Goal: Task Accomplishment & Management: Complete application form

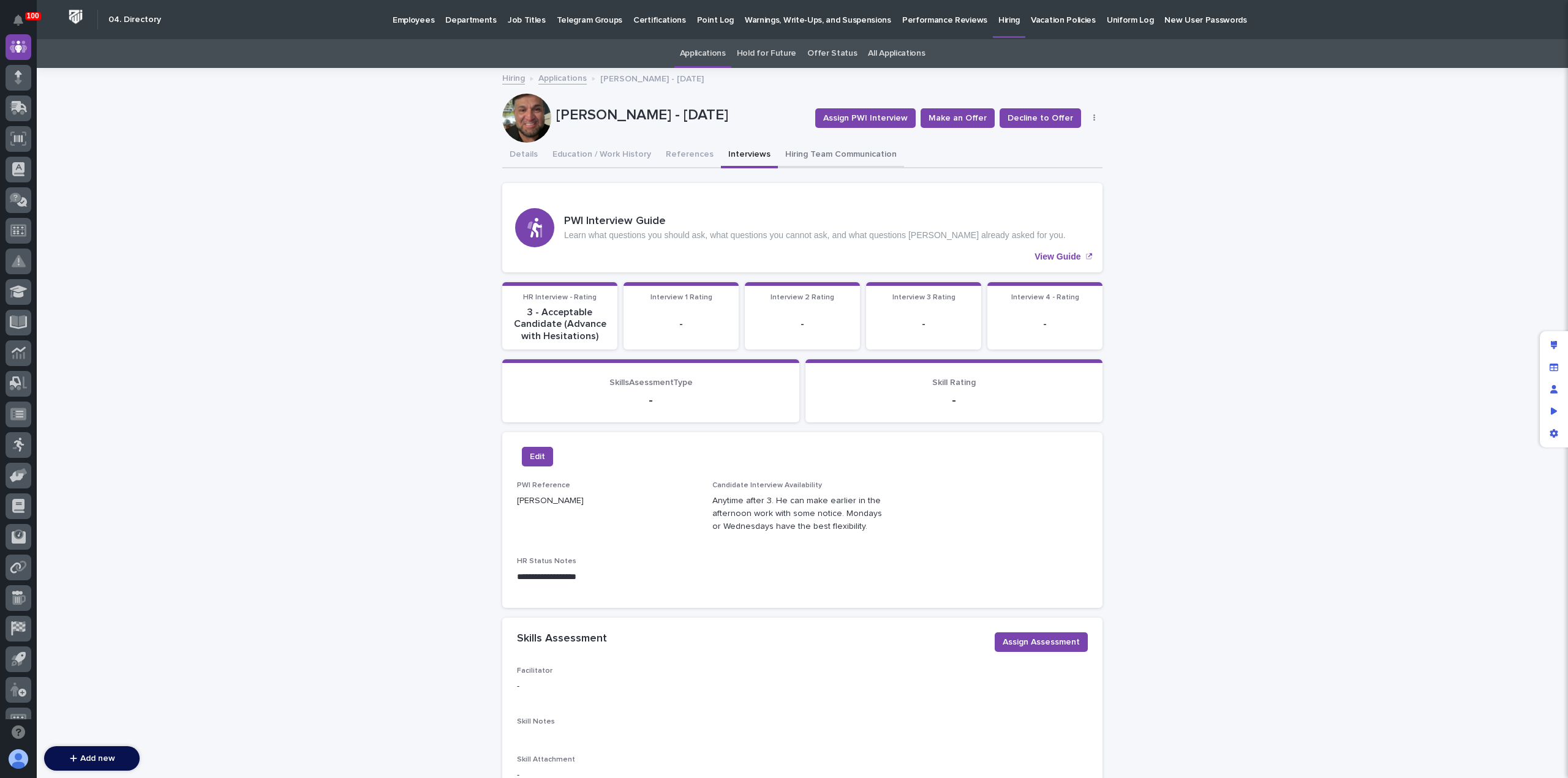
click at [808, 156] on button "Hiring Team Communication" at bounding box center [841, 155] width 126 height 25
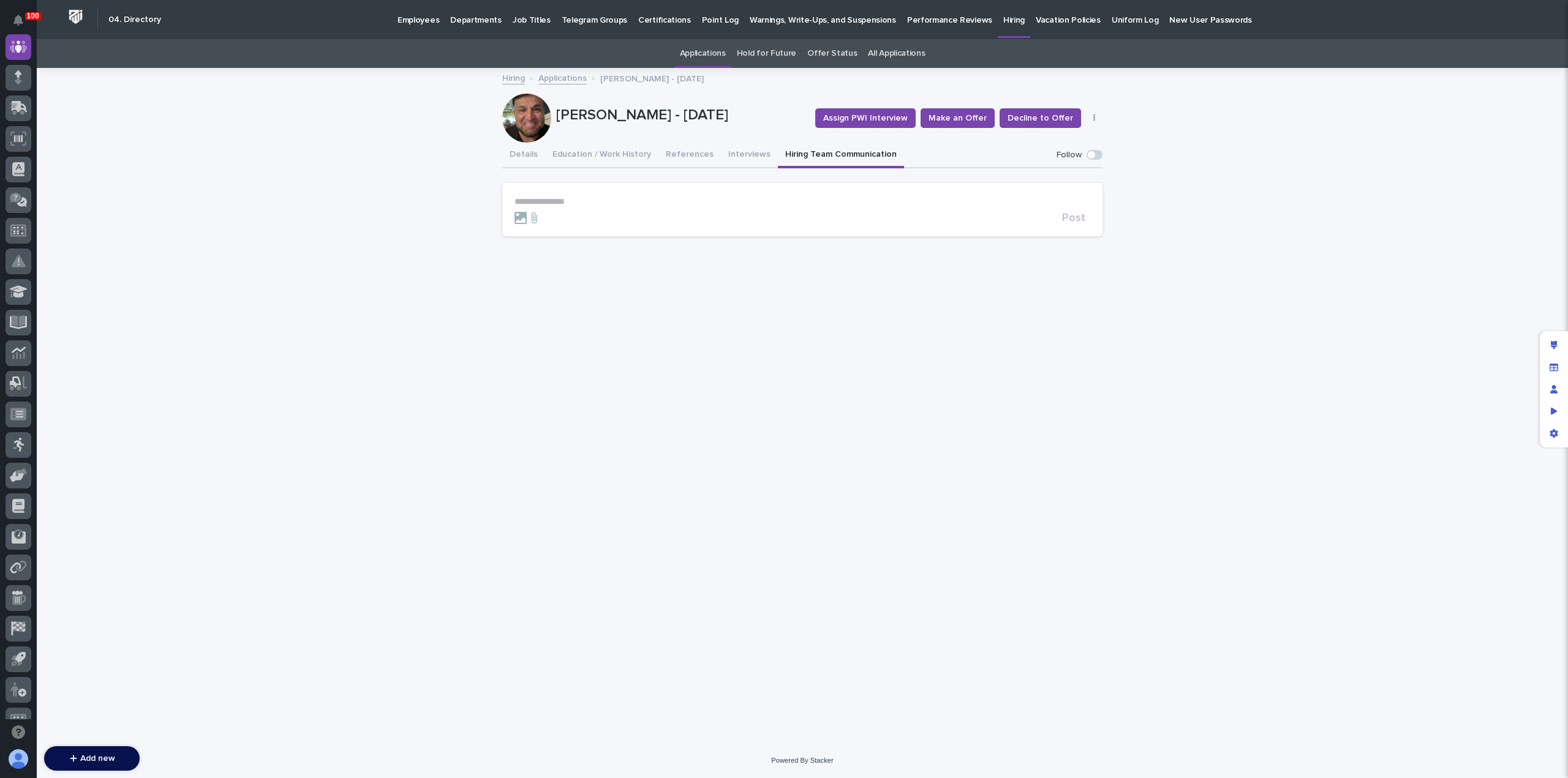
click at [685, 197] on p "**********" at bounding box center [803, 201] width 576 height 11
click at [608, 200] on p "**********" at bounding box center [803, 201] width 576 height 11
click at [647, 201] on span "**********" at bounding box center [687, 203] width 81 height 8
click at [741, 203] on p "**********" at bounding box center [803, 202] width 576 height 12
click at [1079, 236] on span "Post" at bounding box center [1074, 233] width 23 height 11
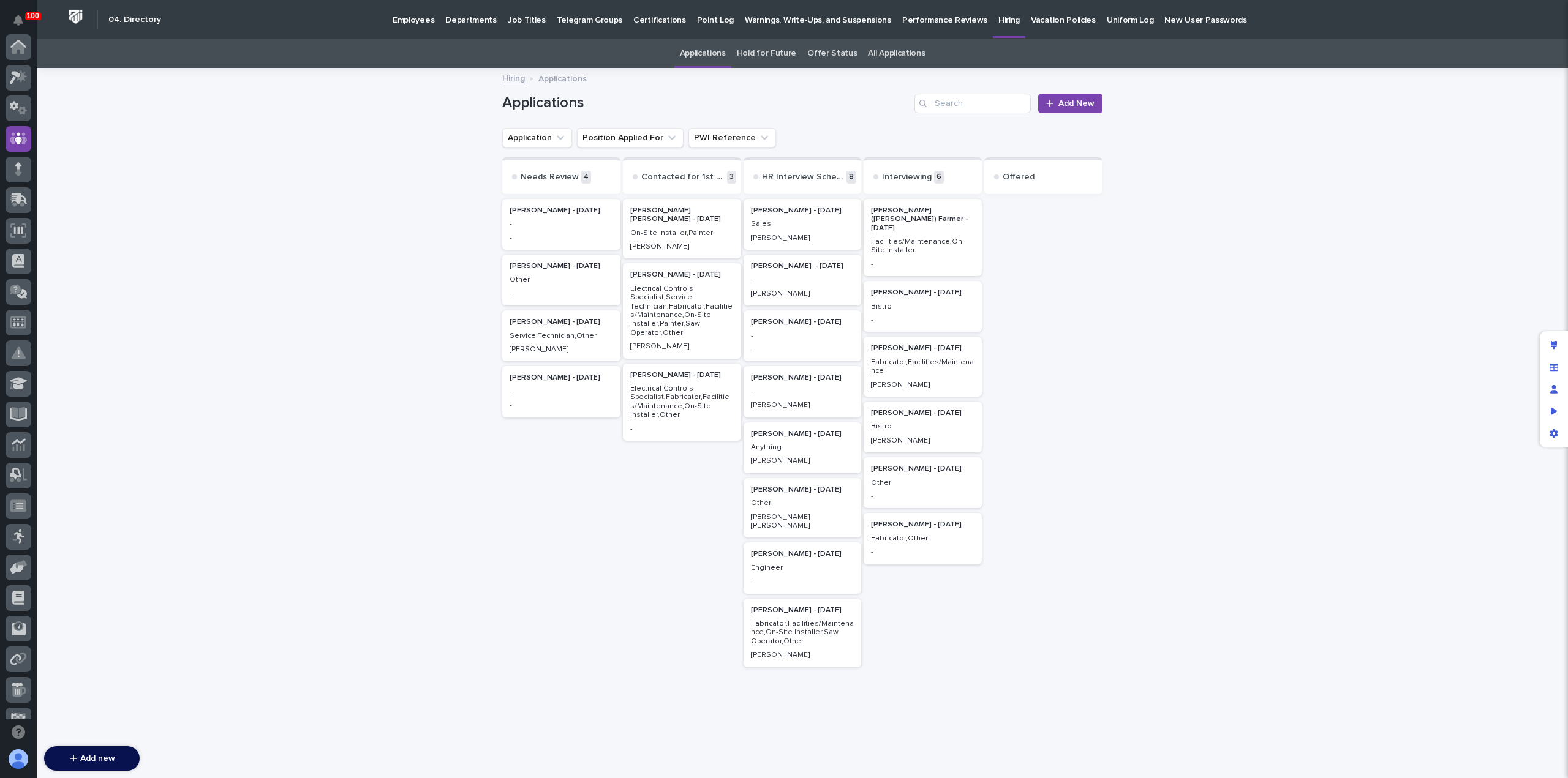
scroll to position [92, 0]
click at [808, 337] on p "-" at bounding box center [803, 336] width 104 height 8
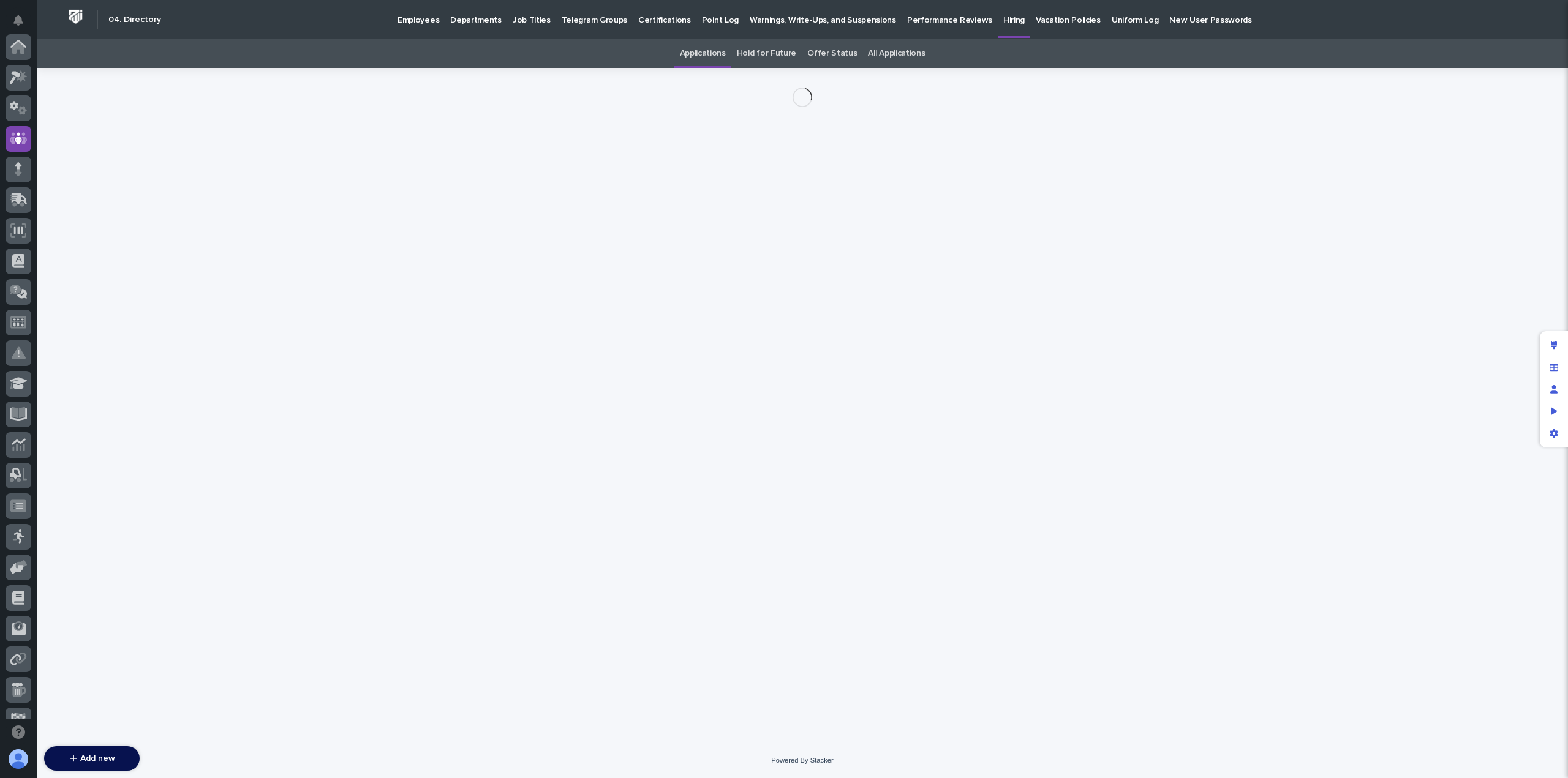
scroll to position [92, 0]
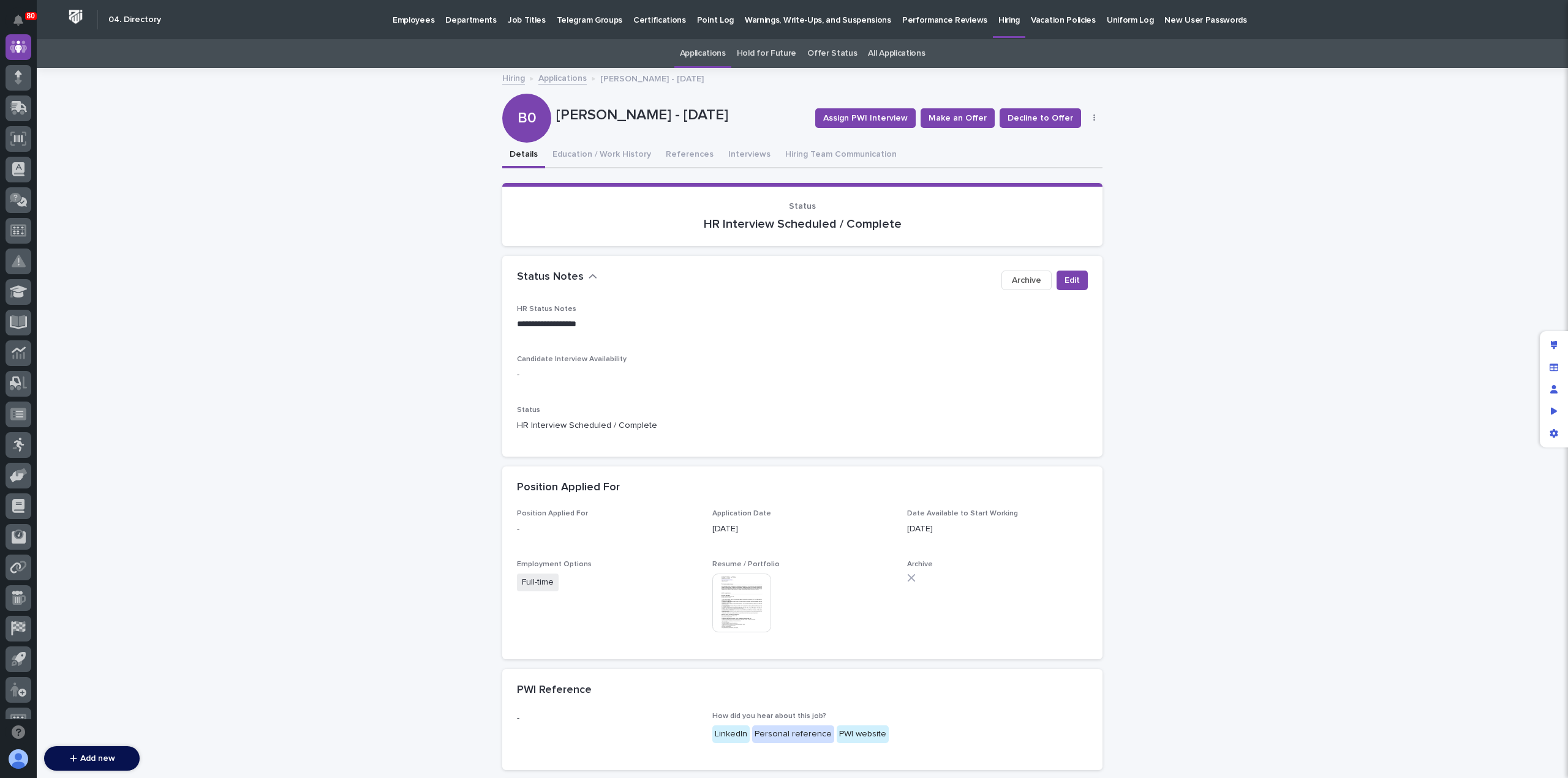
click at [727, 609] on img at bounding box center [742, 603] width 59 height 59
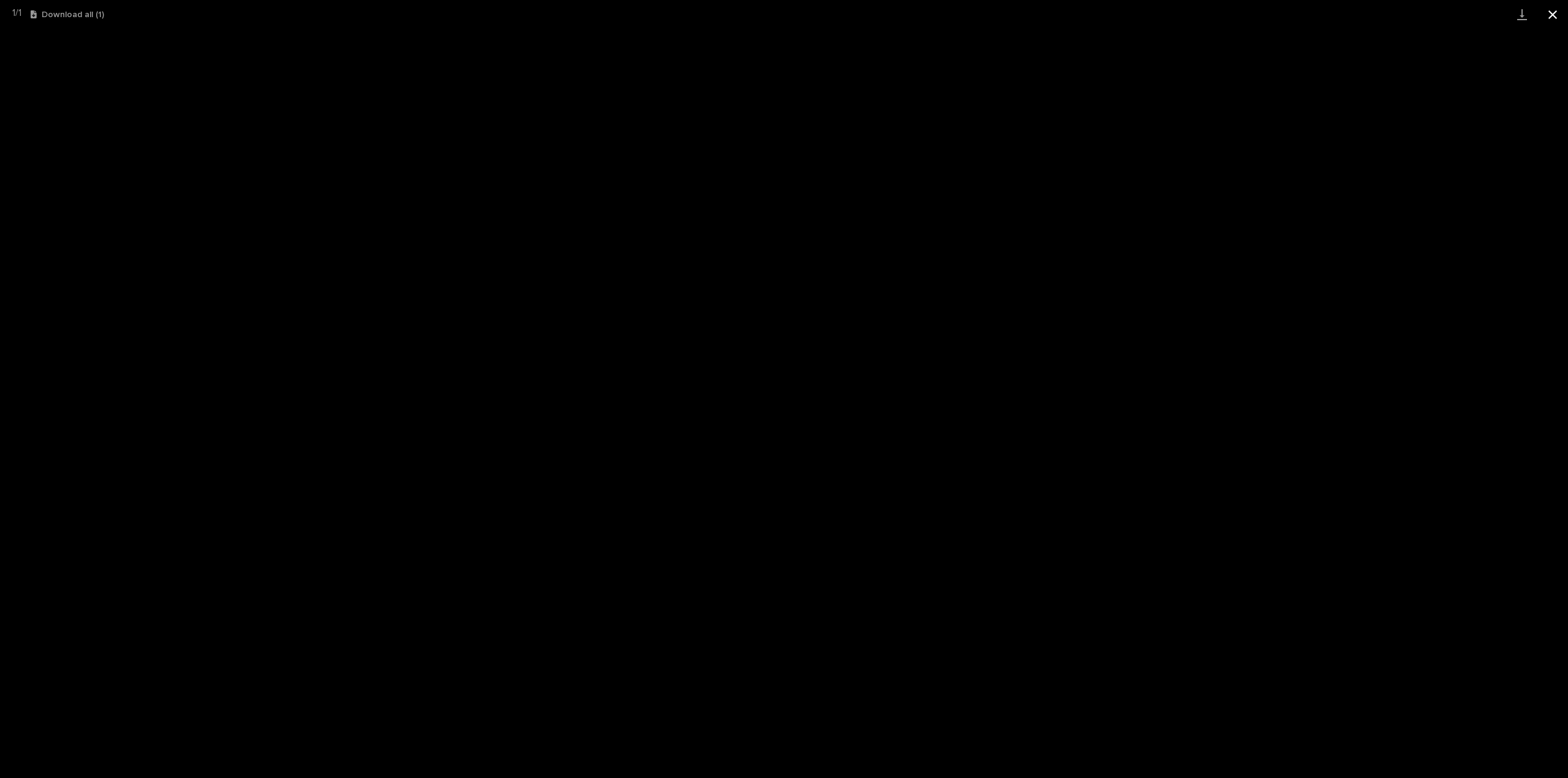
click at [1558, 13] on button "Close gallery" at bounding box center [1552, 14] width 30 height 29
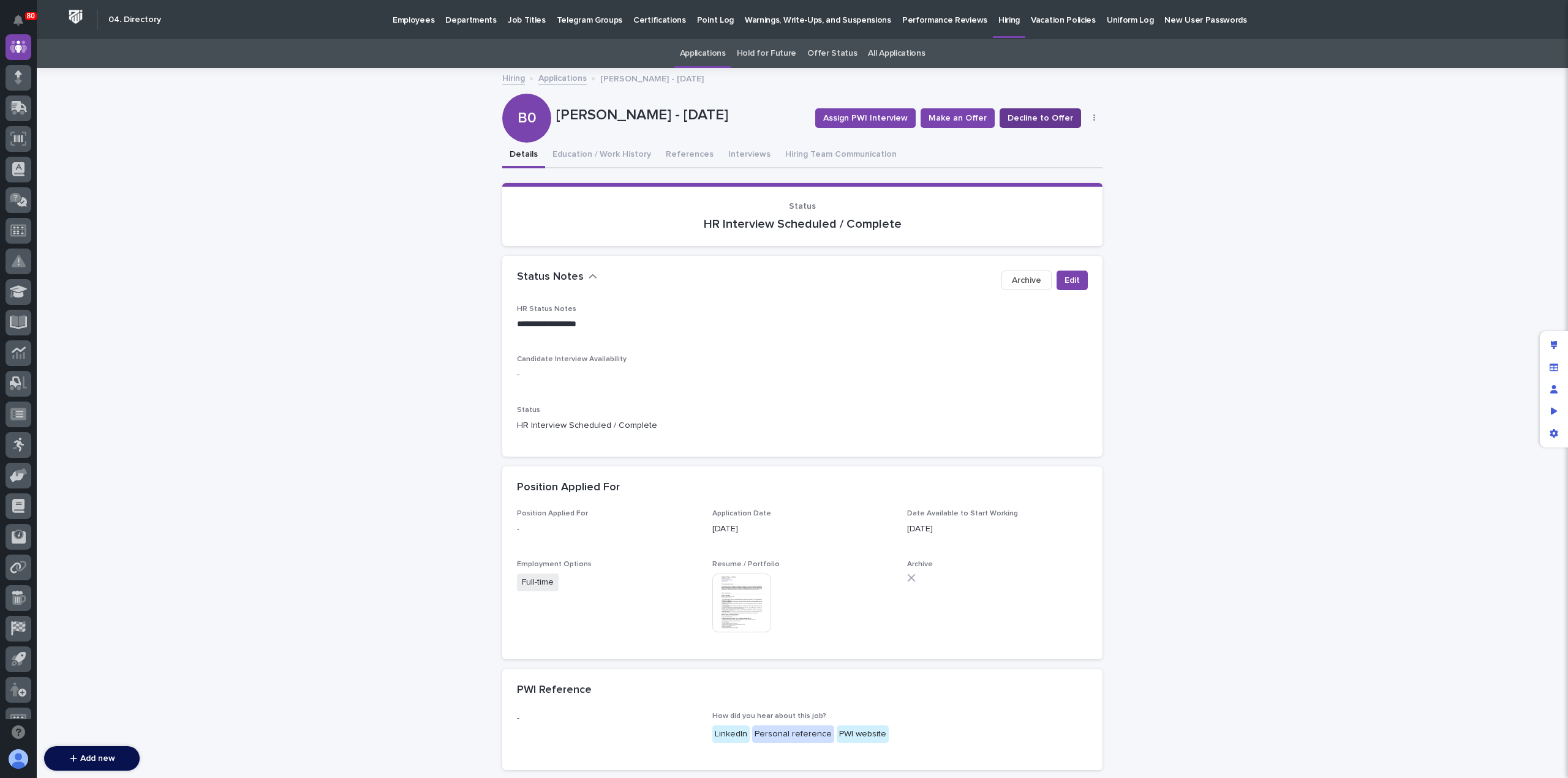
click at [1020, 121] on span "Decline to Offer" at bounding box center [1040, 118] width 65 height 12
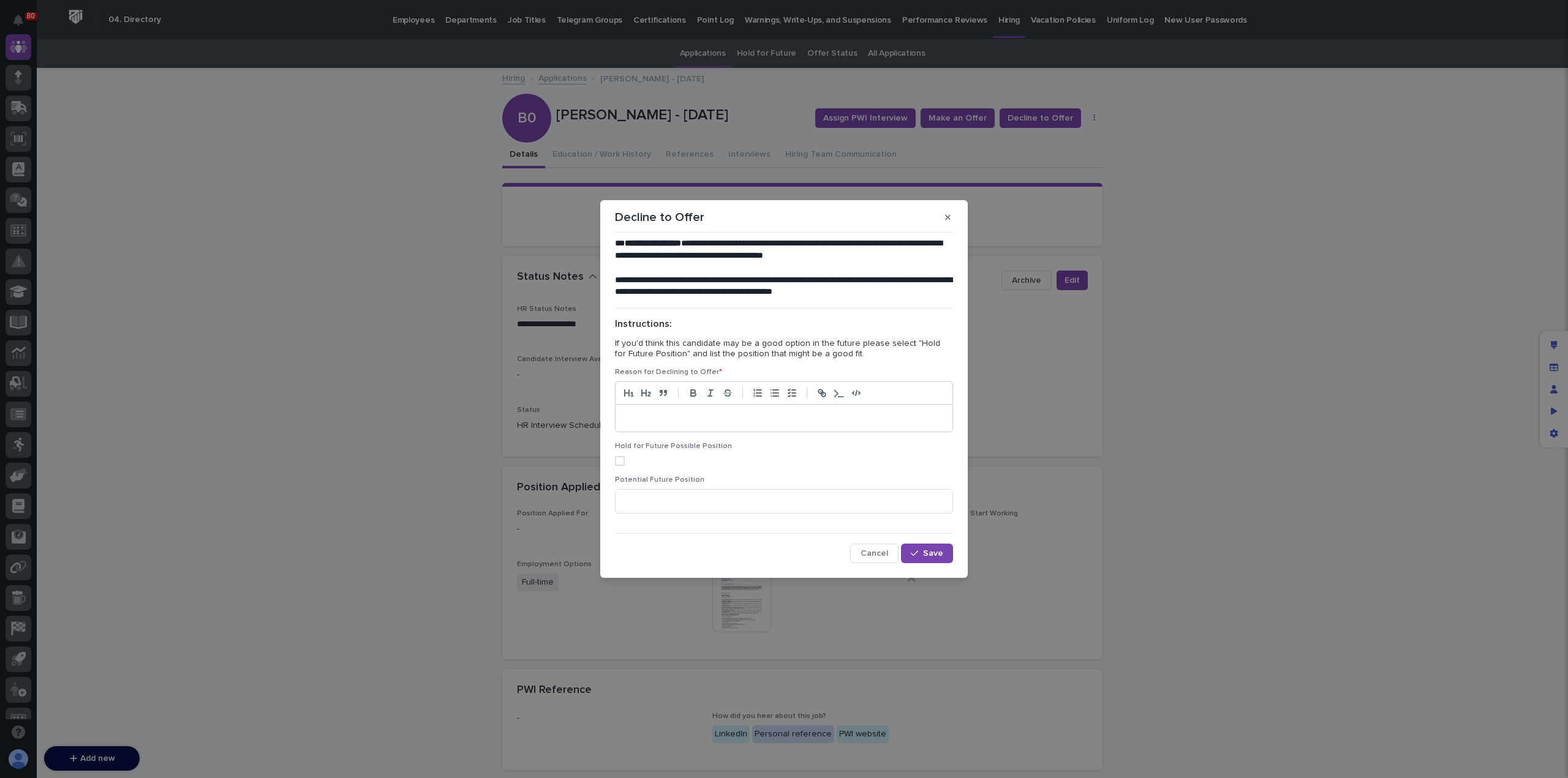
click at [673, 423] on p at bounding box center [784, 418] width 318 height 12
click at [924, 558] on span "Save" at bounding box center [933, 553] width 20 height 8
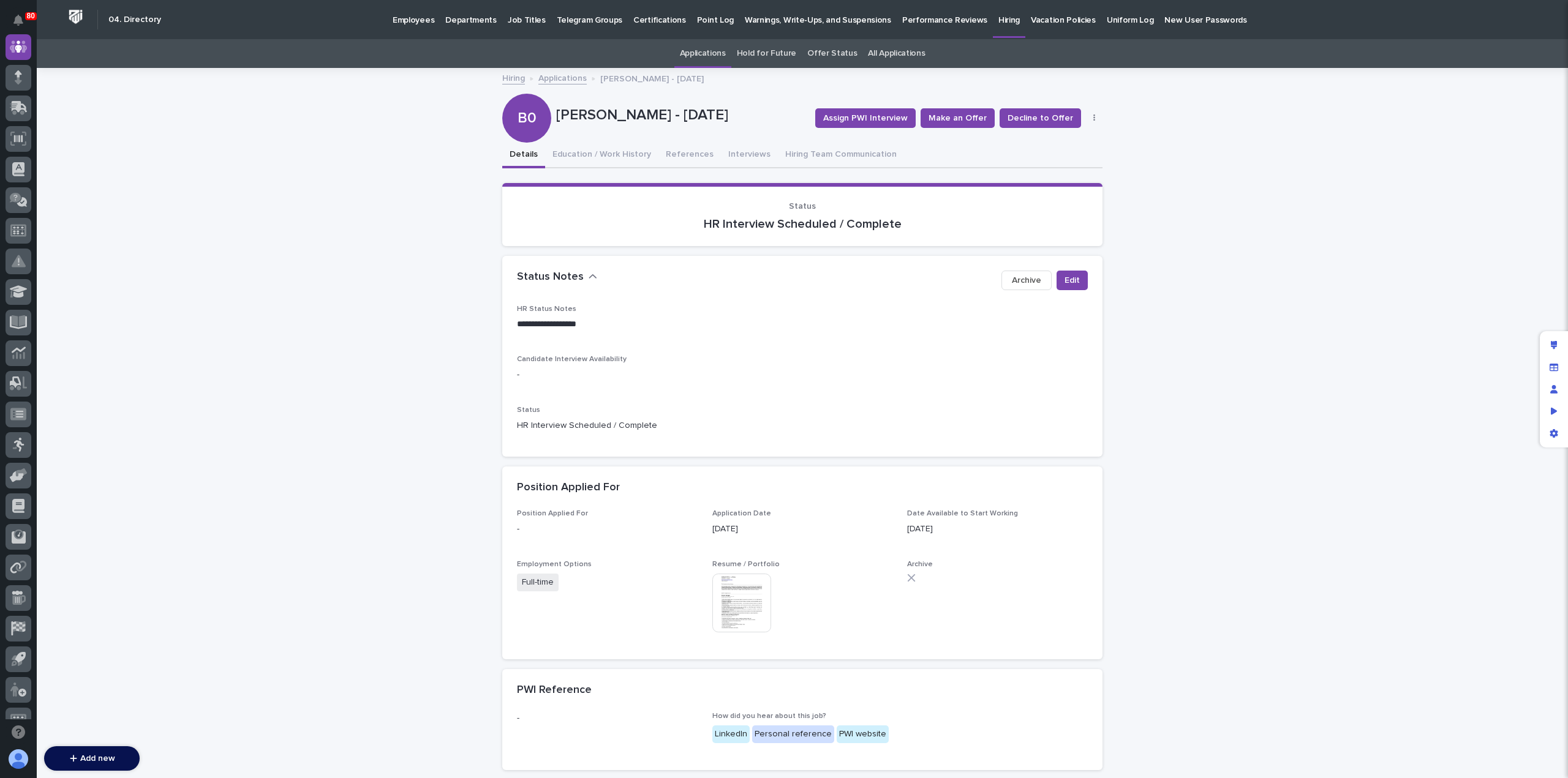
click at [561, 79] on link "Applications" at bounding box center [562, 77] width 48 height 14
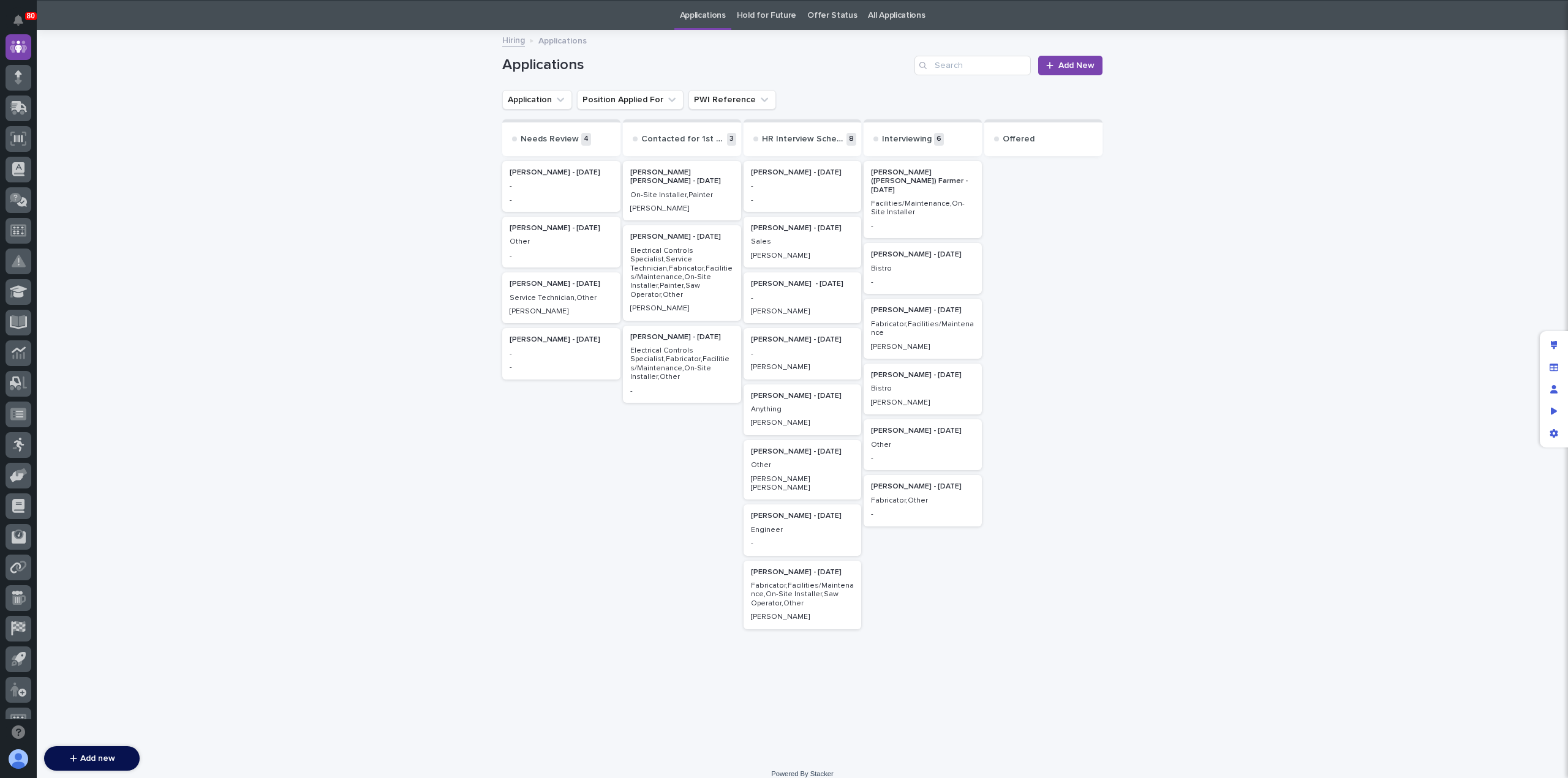
scroll to position [39, 0]
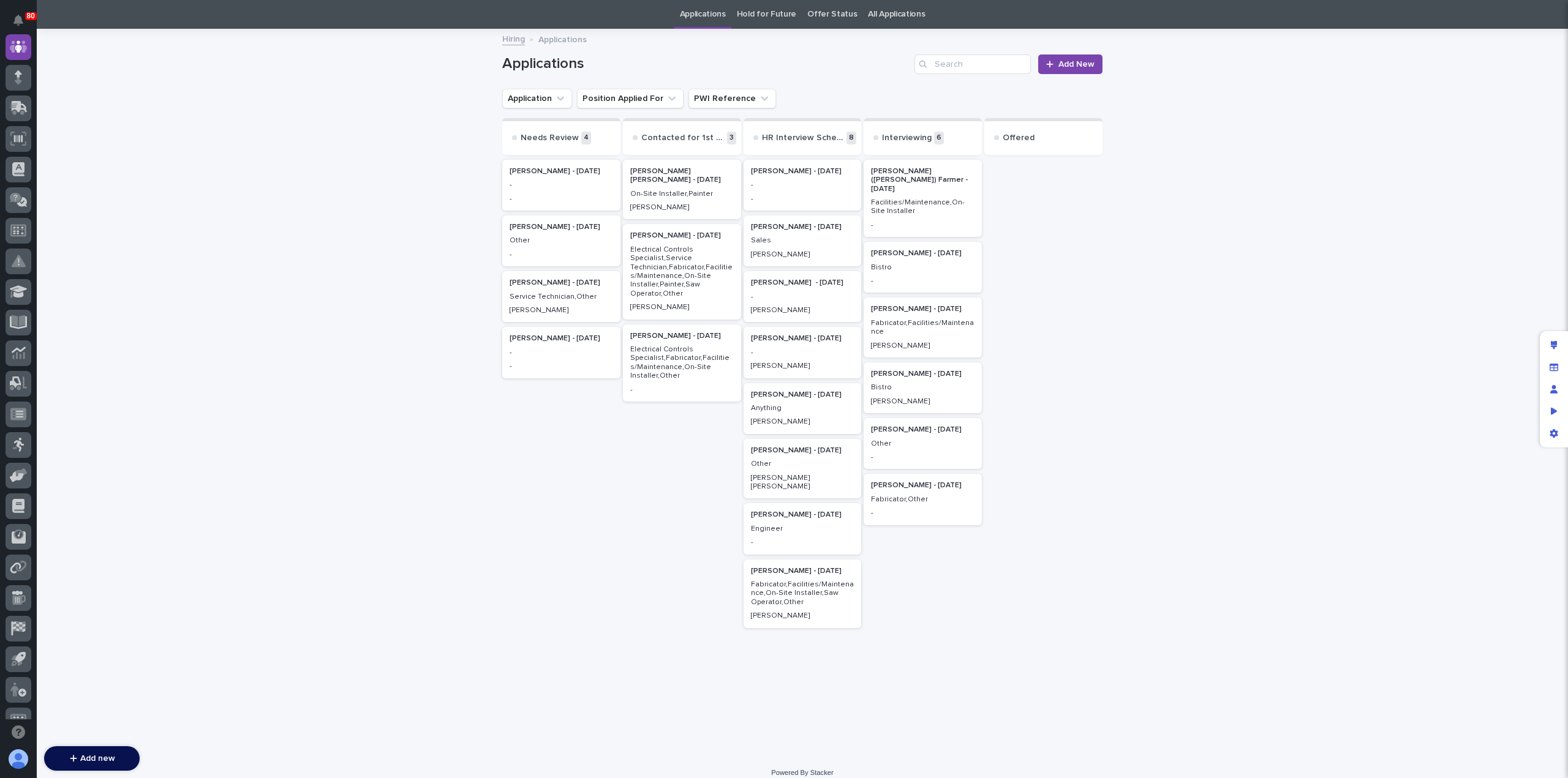
click at [898, 199] on p "Facilities/Maintenance,On-Site Installer" at bounding box center [922, 208] width 104 height 18
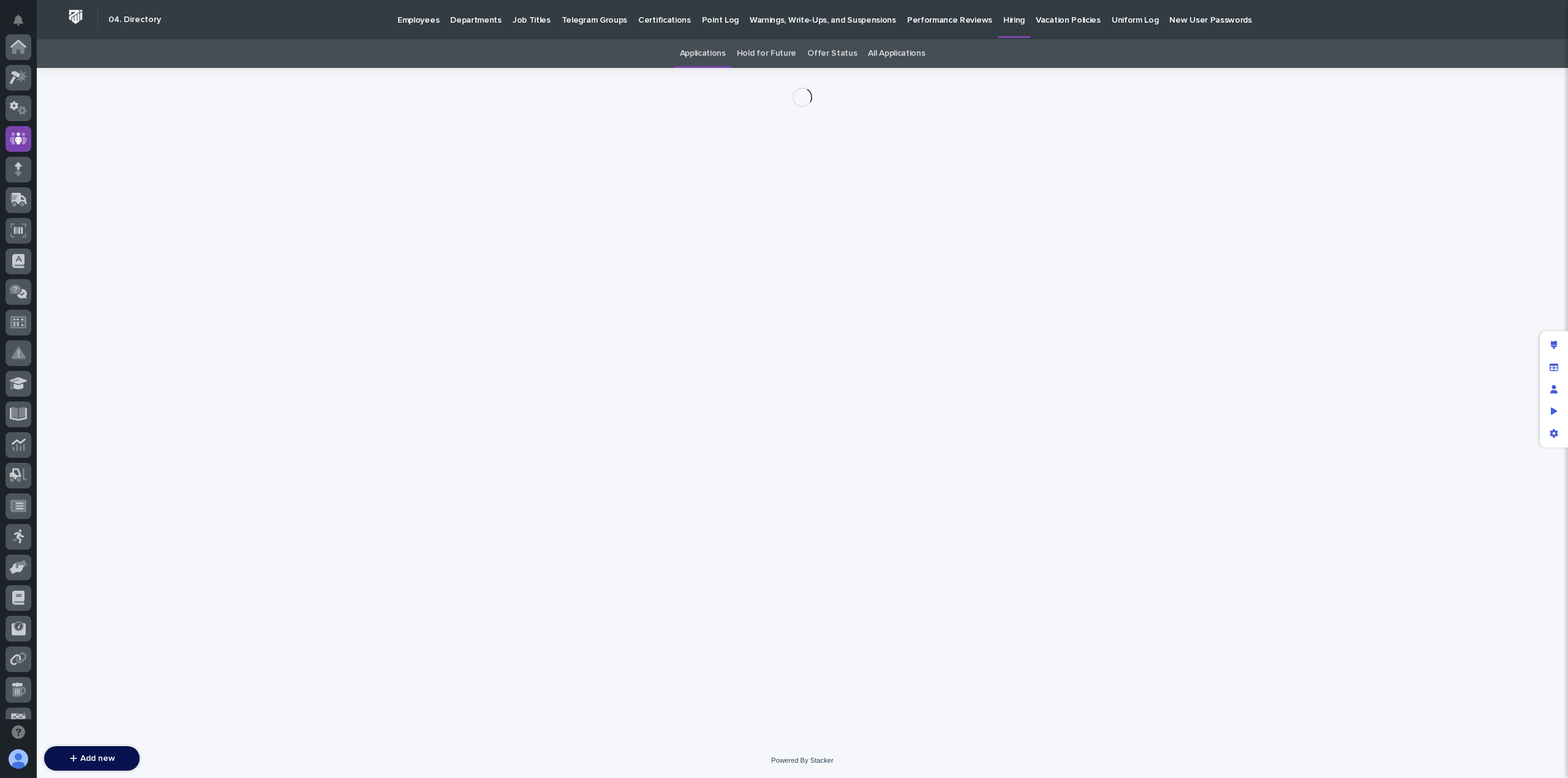
scroll to position [92, 0]
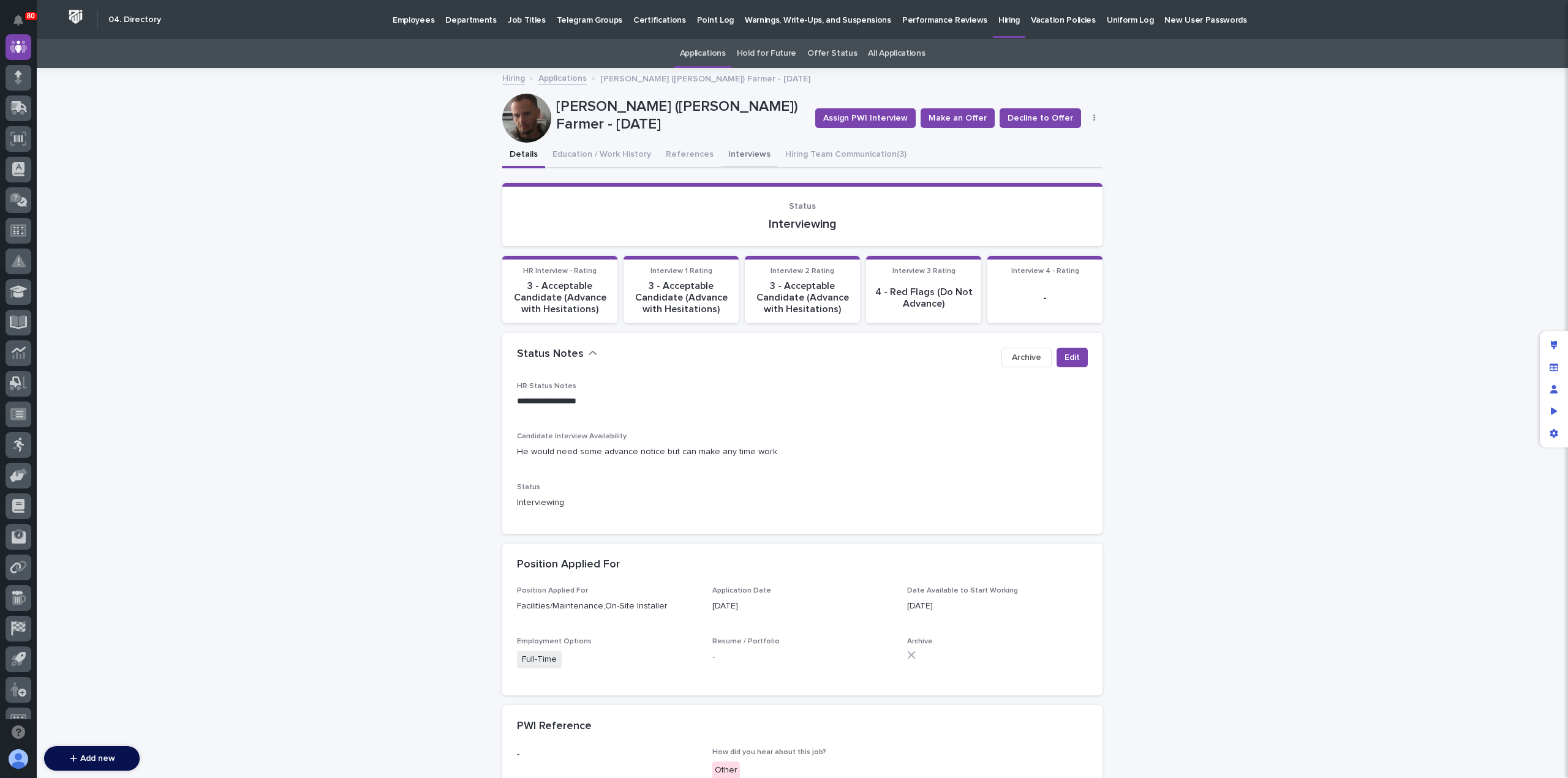
click at [730, 157] on button "Interviews" at bounding box center [750, 155] width 57 height 25
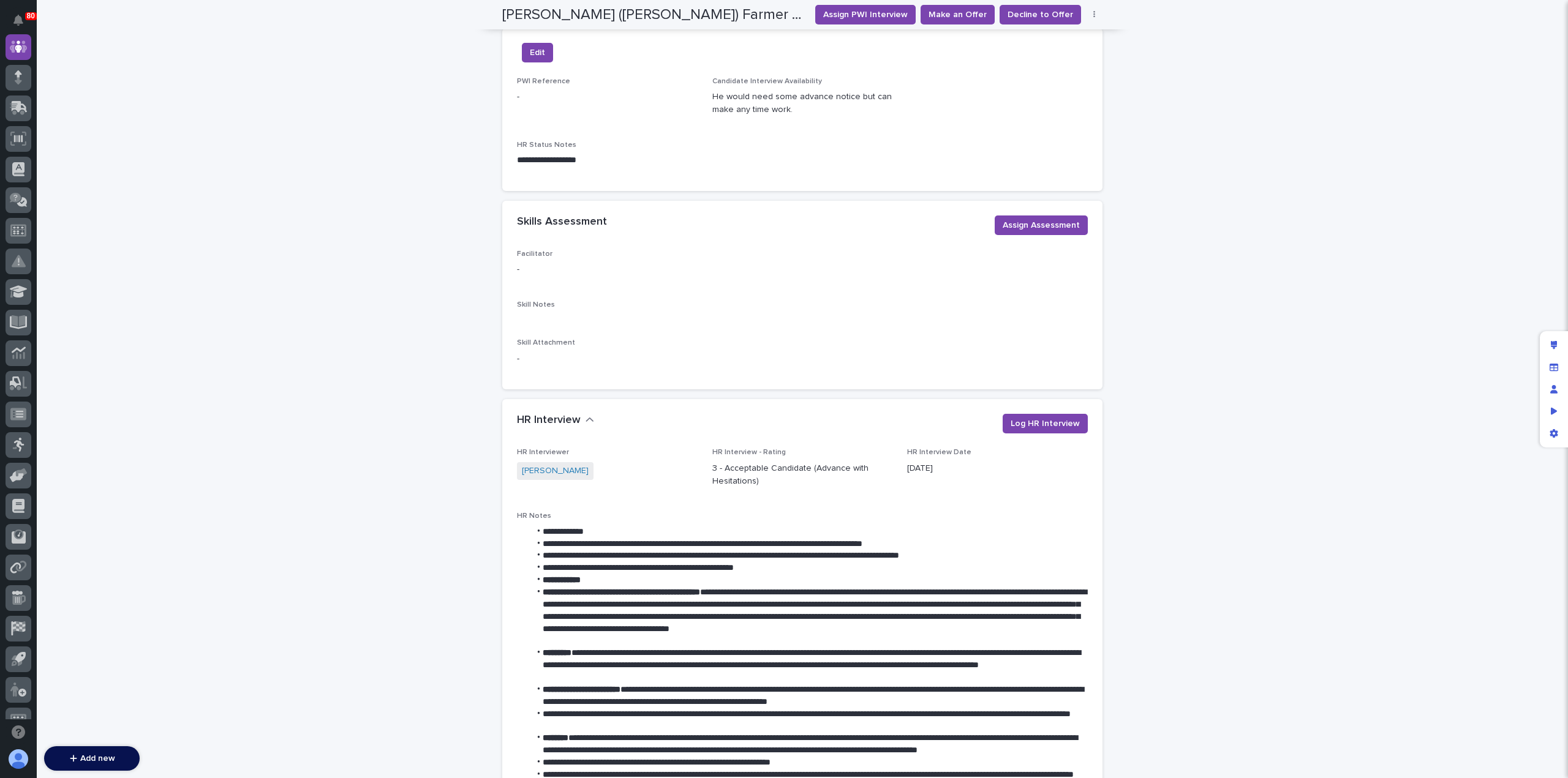
scroll to position [406, 0]
click at [1023, 223] on span "Assign Assessment" at bounding box center [1041, 223] width 77 height 12
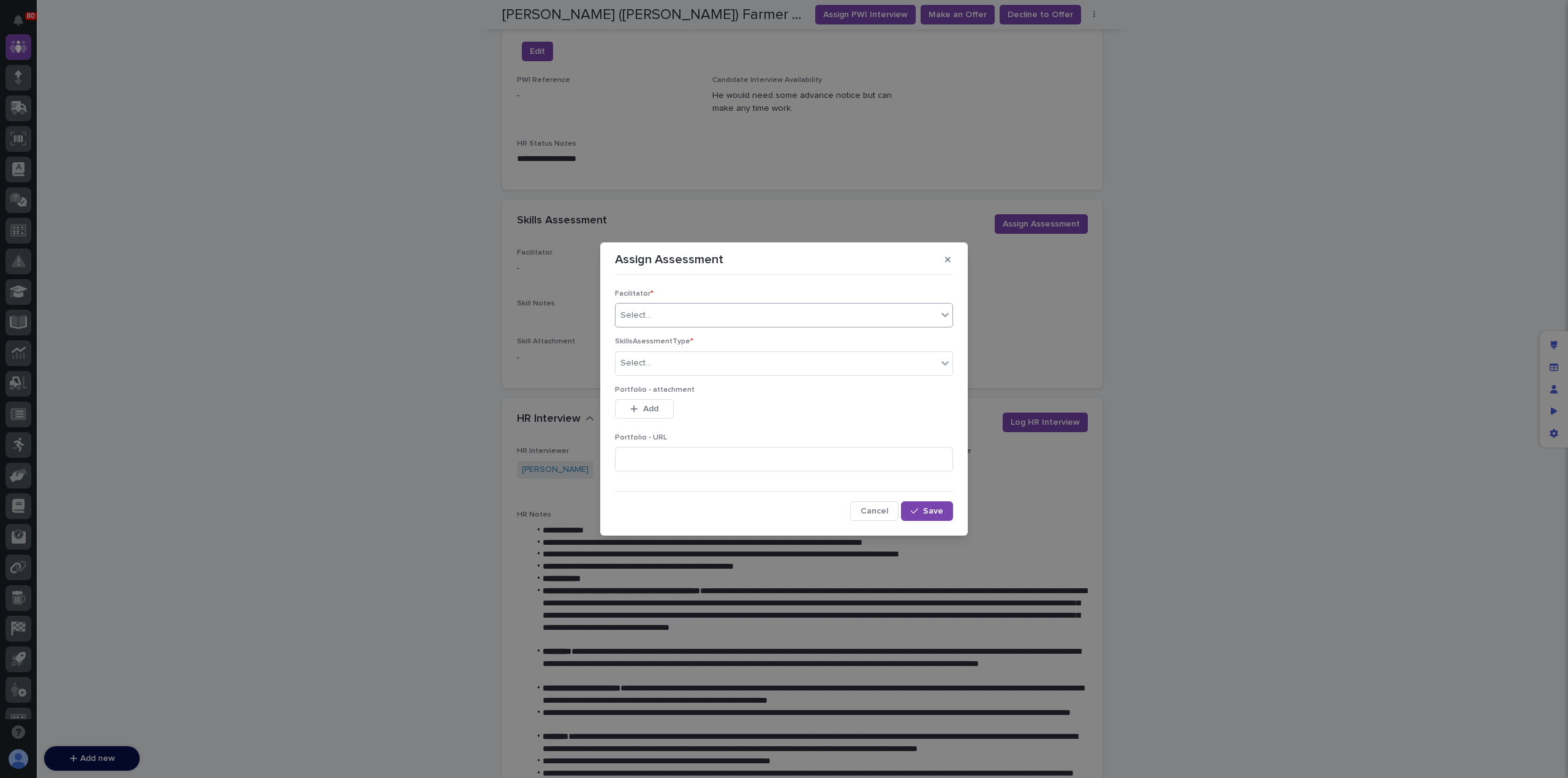
click at [719, 317] on div "Select..." at bounding box center [776, 316] width 322 height 20
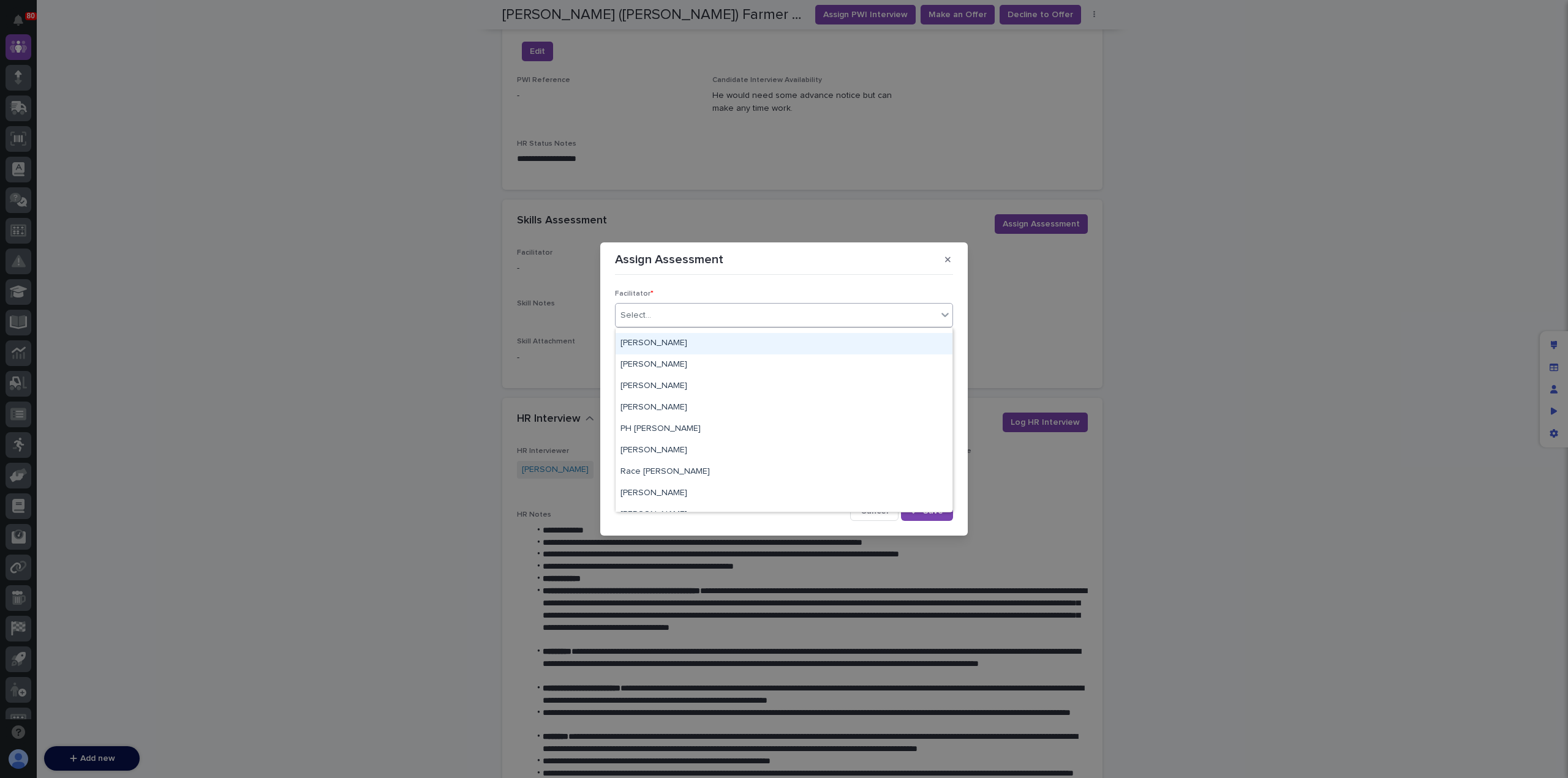
click at [635, 345] on div "Pat Kelley" at bounding box center [784, 344] width 337 height 21
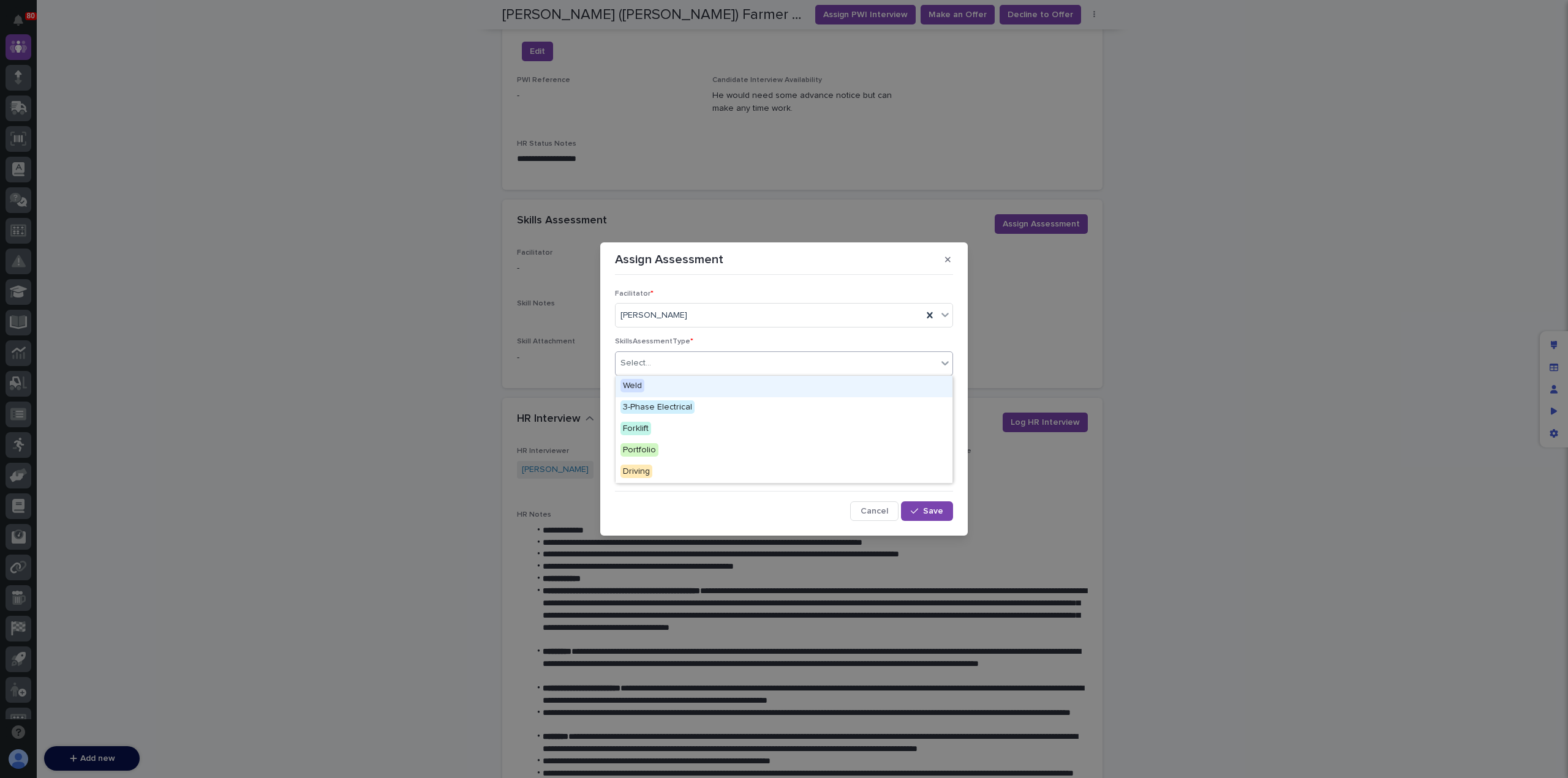
click at [652, 366] on div "Select..." at bounding box center [776, 363] width 322 height 20
click at [729, 401] on div "3-Phase Electrical" at bounding box center [784, 408] width 337 height 21
click at [935, 513] on span "Save" at bounding box center [933, 511] width 20 height 8
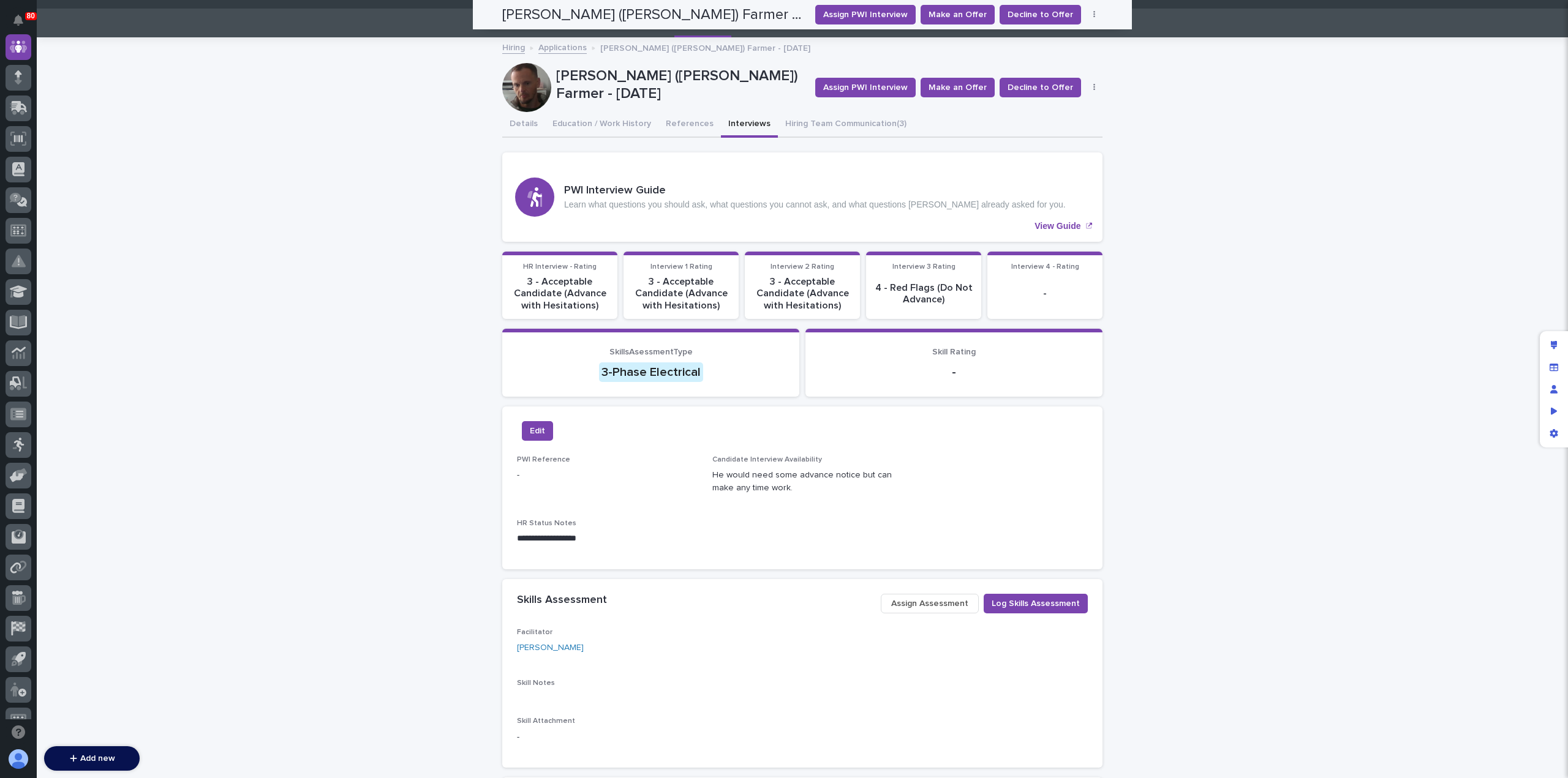
scroll to position [0, 0]
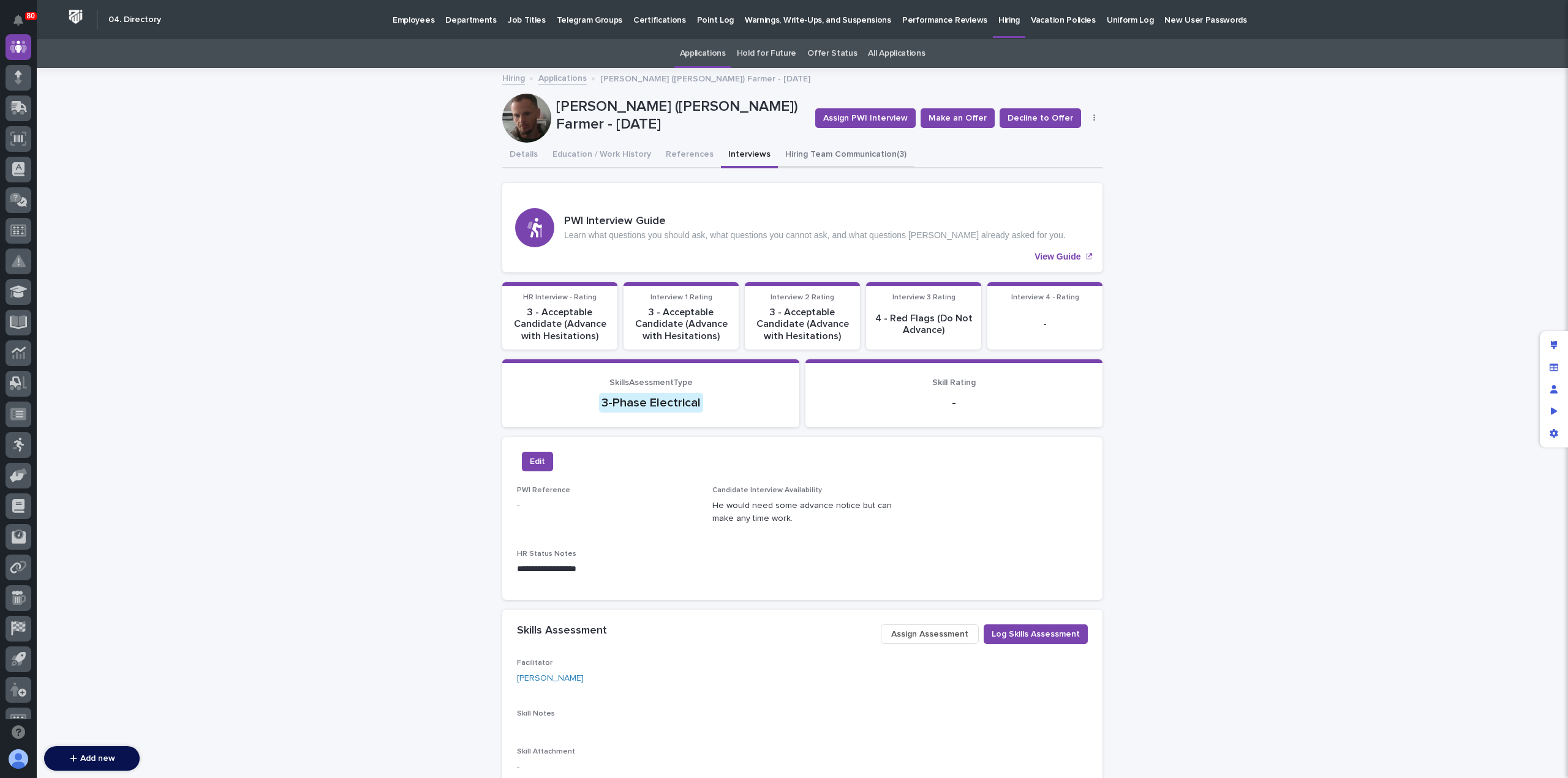
click at [812, 151] on button "Hiring Team Communication (3)" at bounding box center [846, 155] width 136 height 25
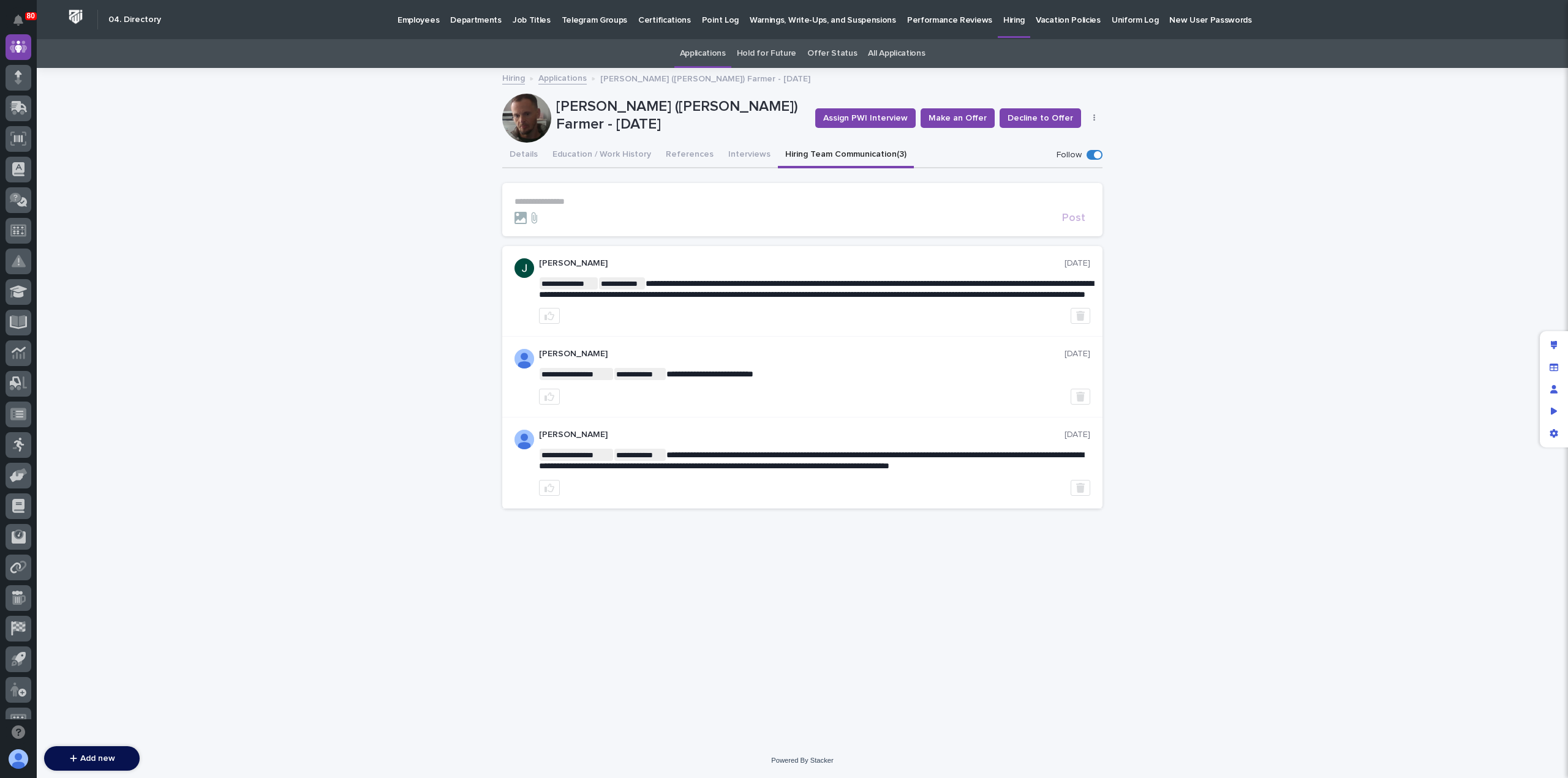
click at [571, 193] on section "**********" at bounding box center [803, 209] width 601 height 53
click at [576, 201] on p "**********" at bounding box center [803, 201] width 576 height 11
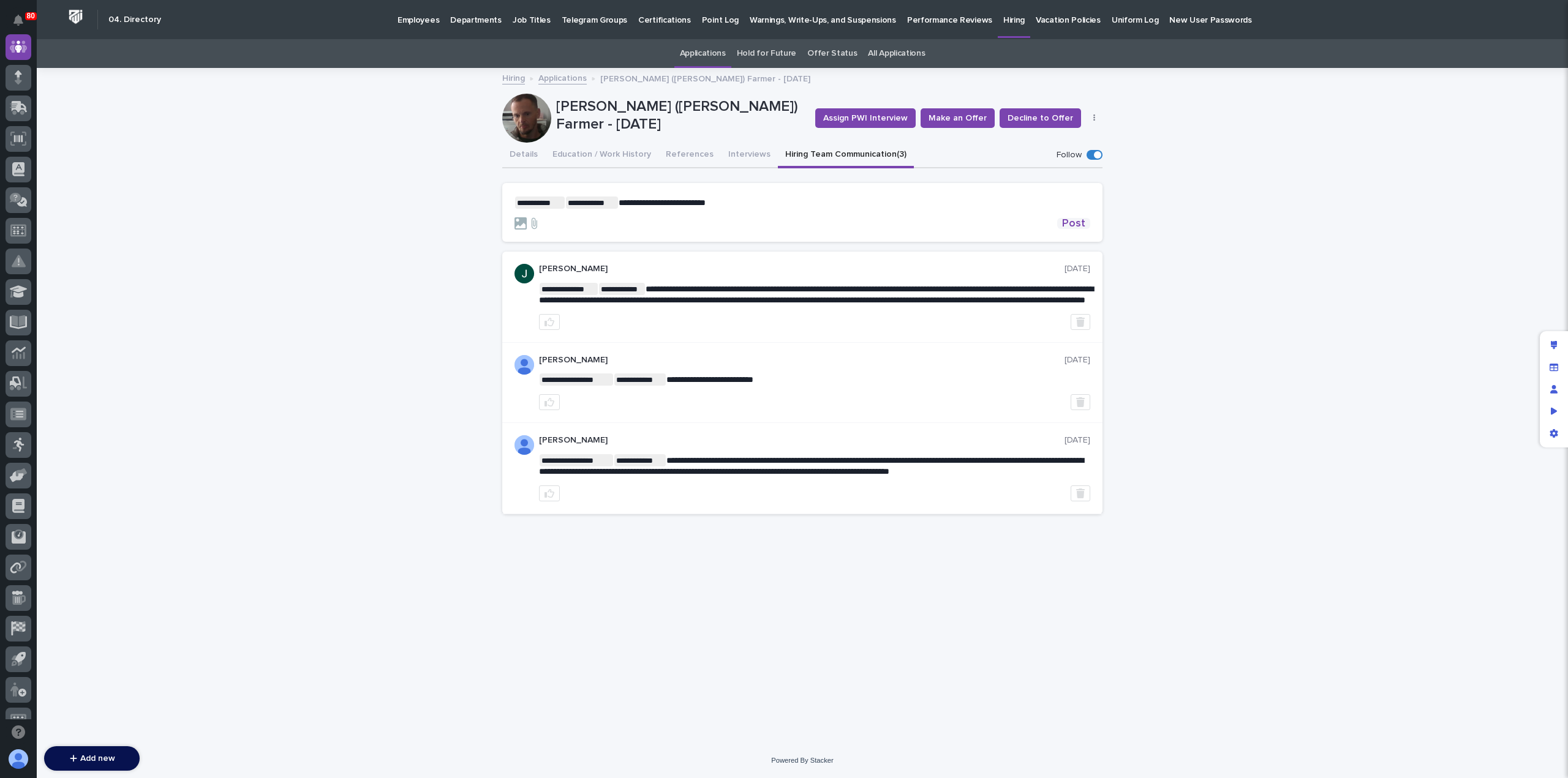
click at [1072, 222] on span "Post" at bounding box center [1074, 223] width 23 height 11
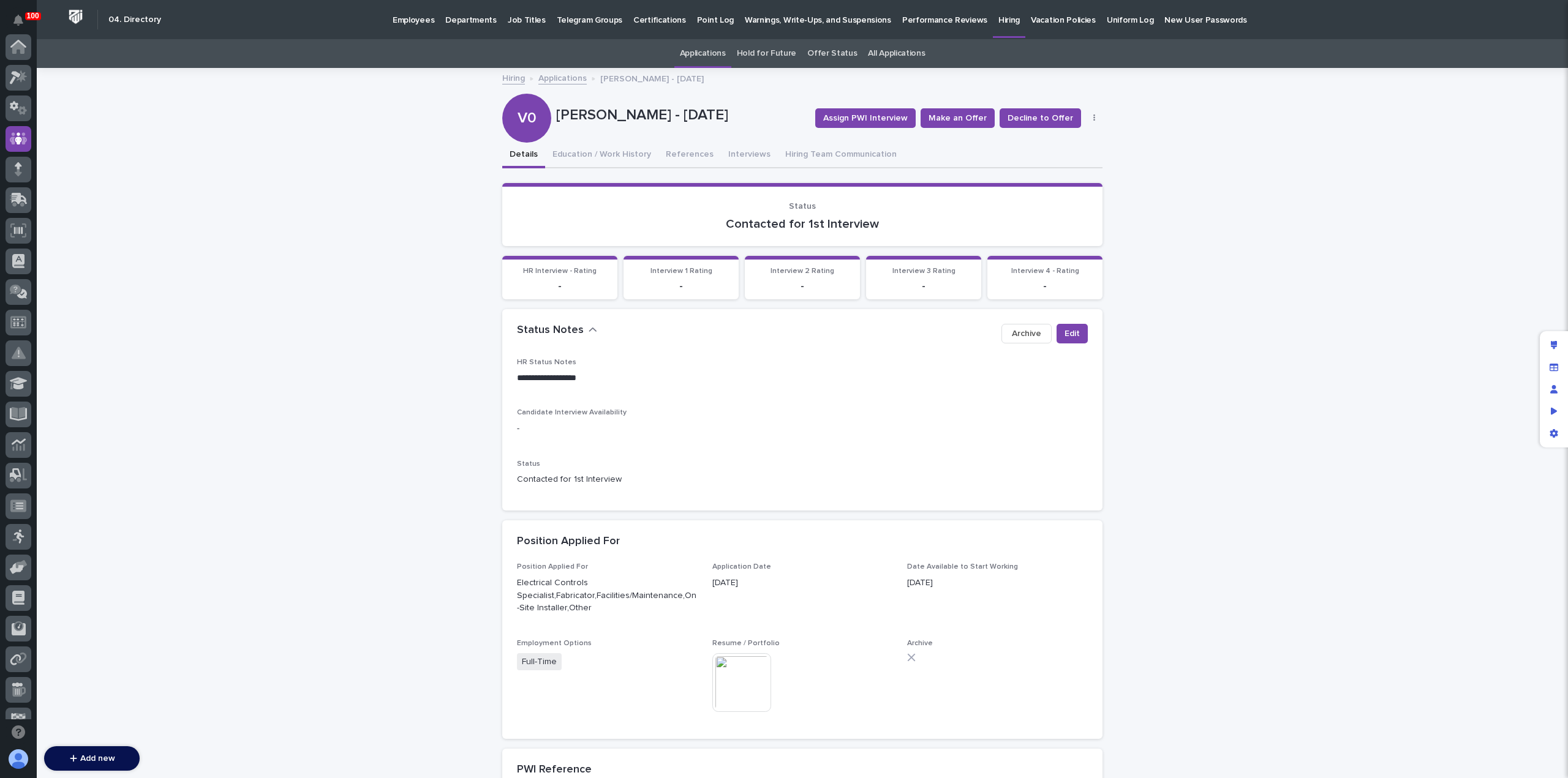
scroll to position [92, 0]
click at [555, 84] on div "Hiring Applications [PERSON_NAME] - [DATE]" at bounding box center [802, 79] width 613 height 17
click at [559, 74] on link "Applications" at bounding box center [562, 77] width 48 height 14
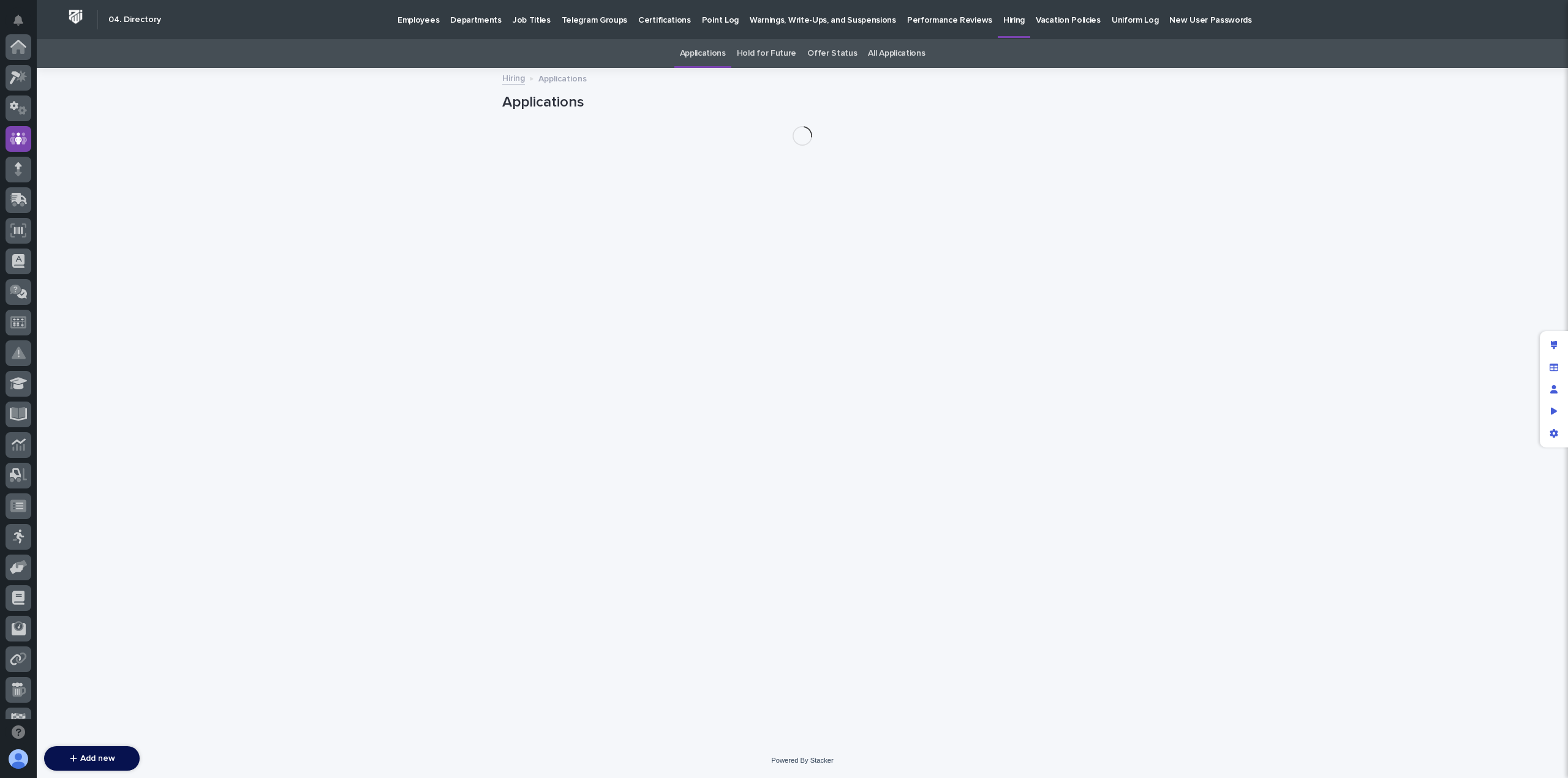
scroll to position [92, 0]
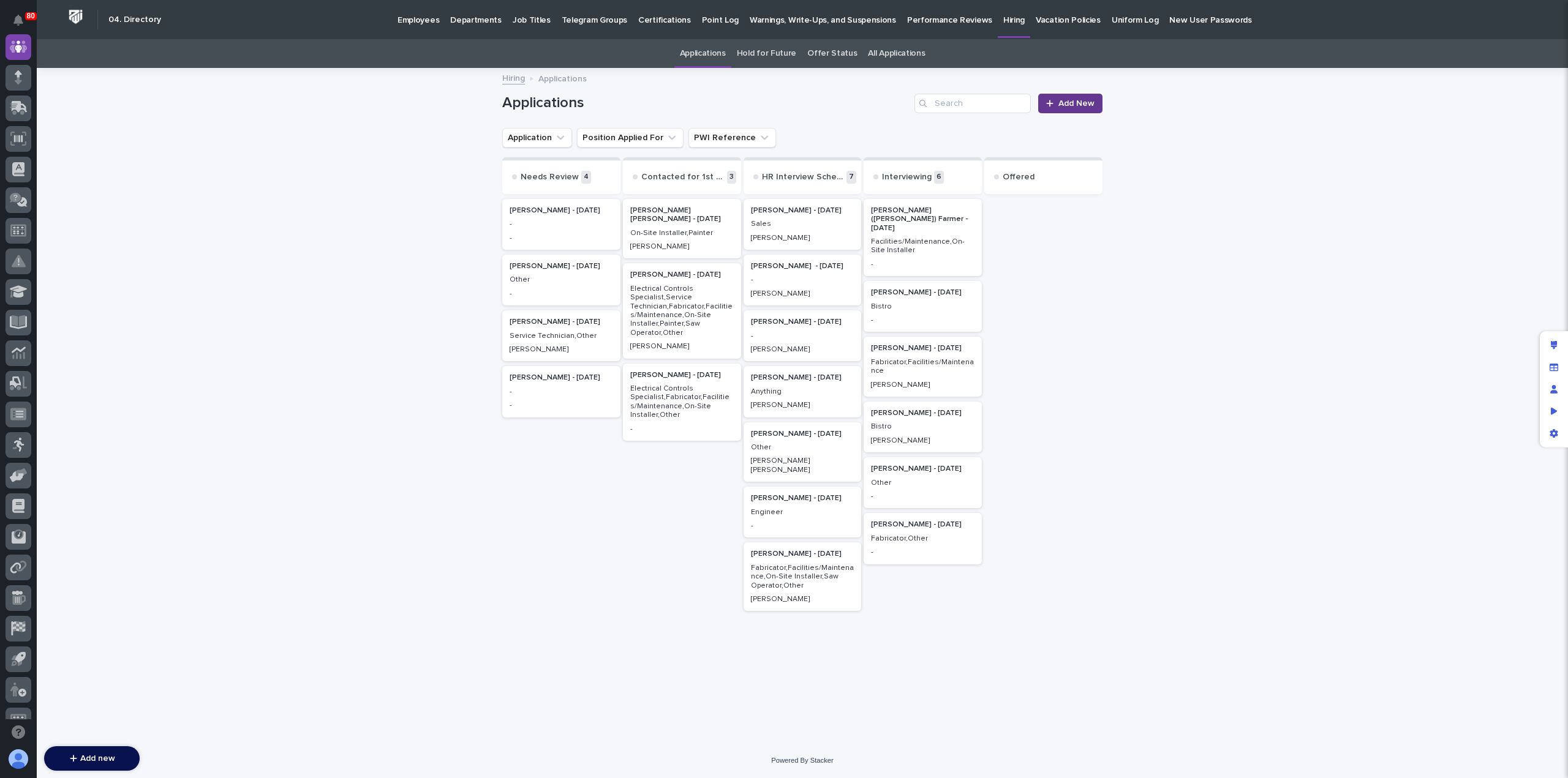
click at [1081, 99] on span "Add New" at bounding box center [1077, 103] width 36 height 8
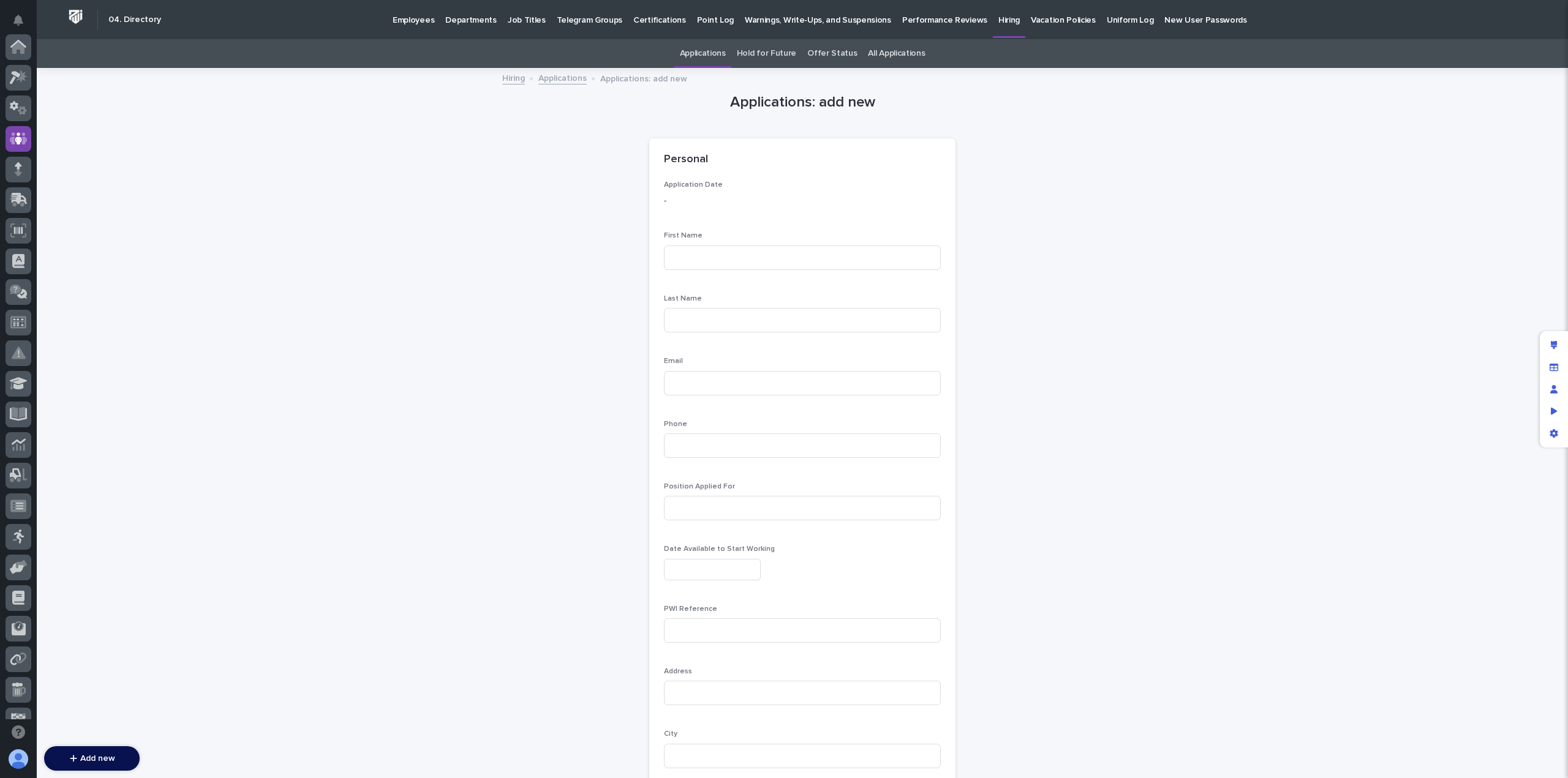
scroll to position [92, 0]
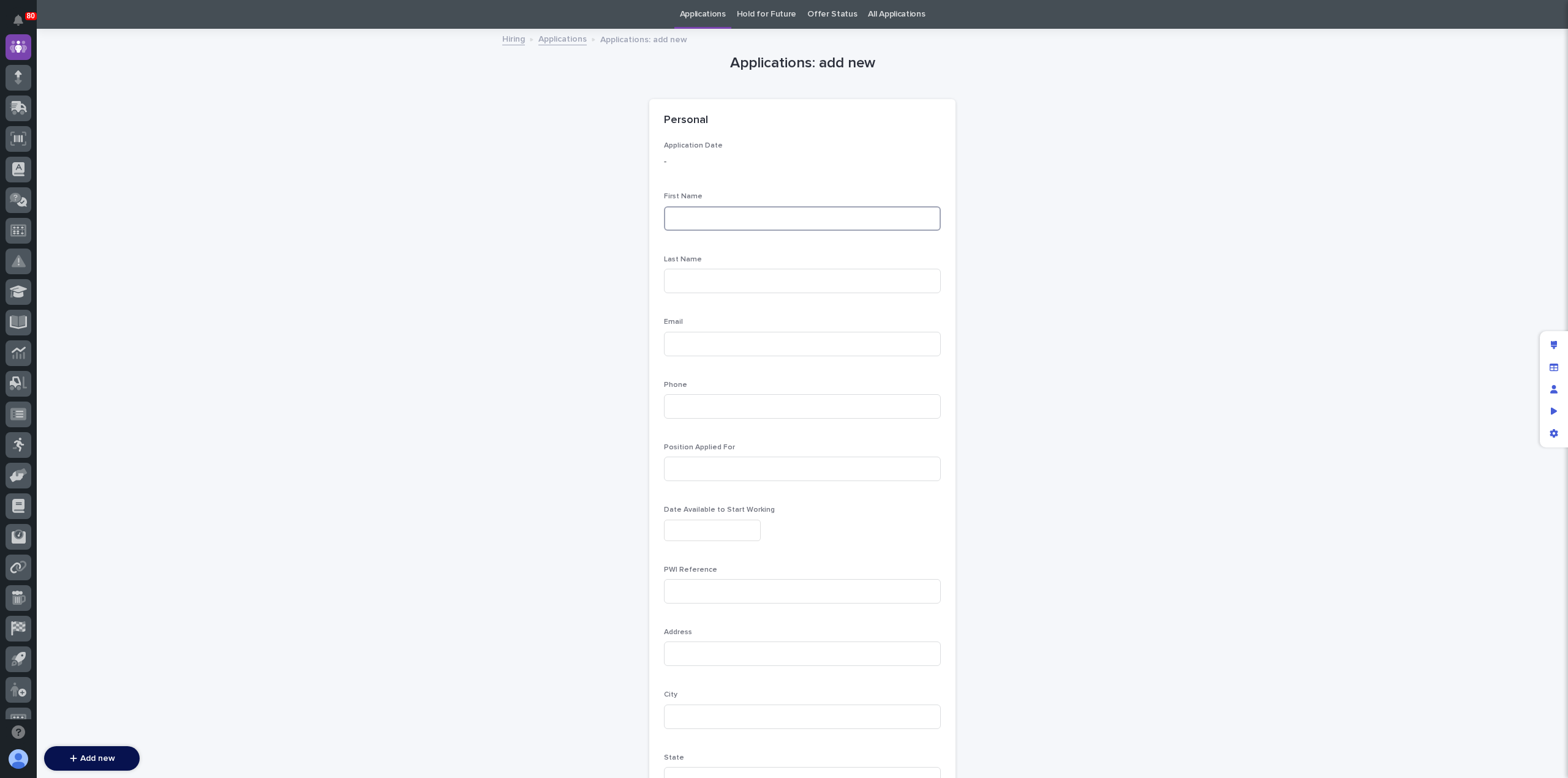
click at [696, 219] on input at bounding box center [802, 218] width 277 height 25
type input "Jack"
type input "[PERSON_NAME]"
type input "[EMAIL_ADDRESS][DOMAIN_NAME]"
click at [755, 413] on input at bounding box center [802, 407] width 277 height 25
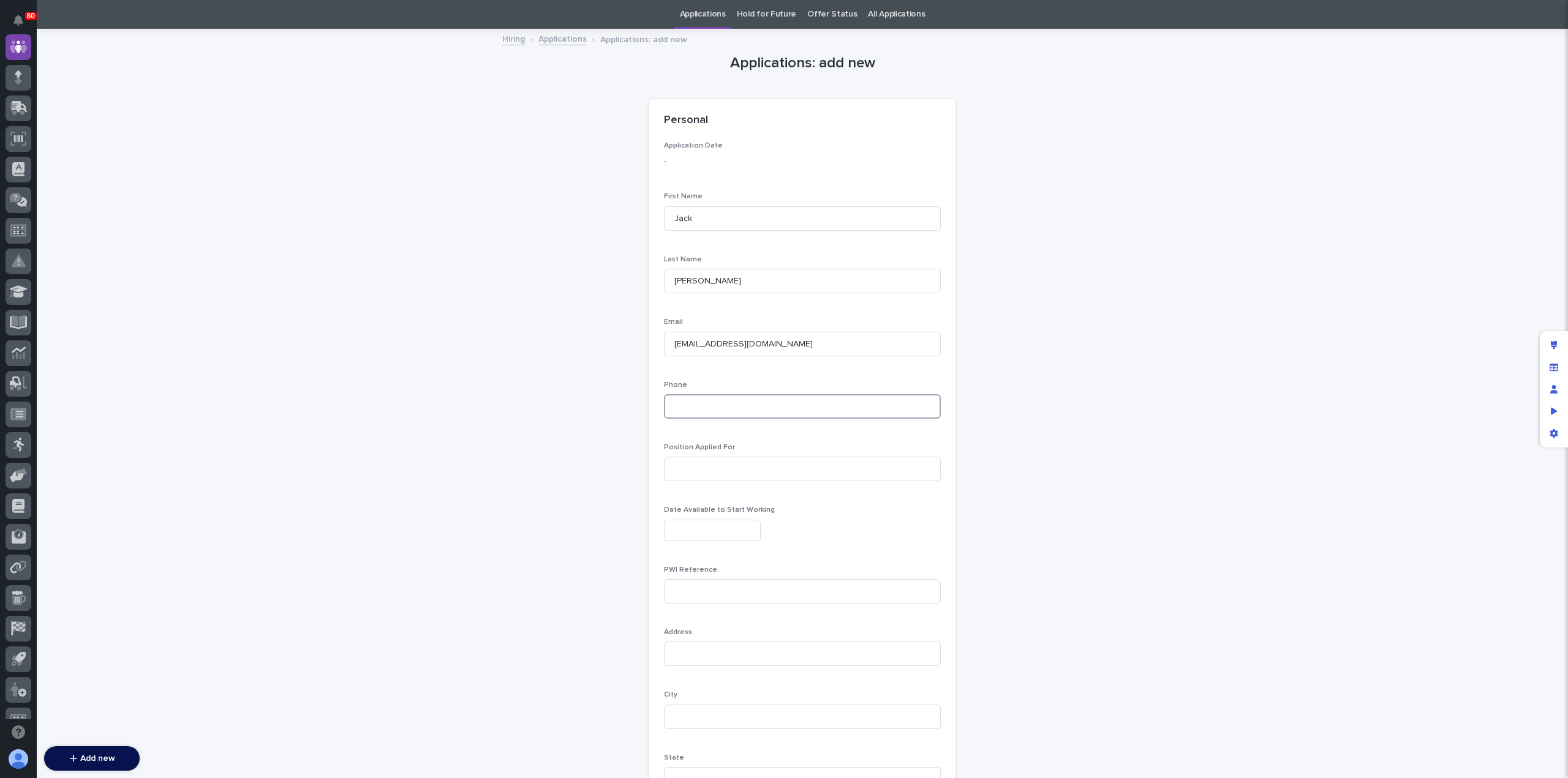
paste input "[PHONE_NUMBER]"
type input "[PHONE_NUMBER]"
click at [719, 471] on input at bounding box center [802, 469] width 277 height 25
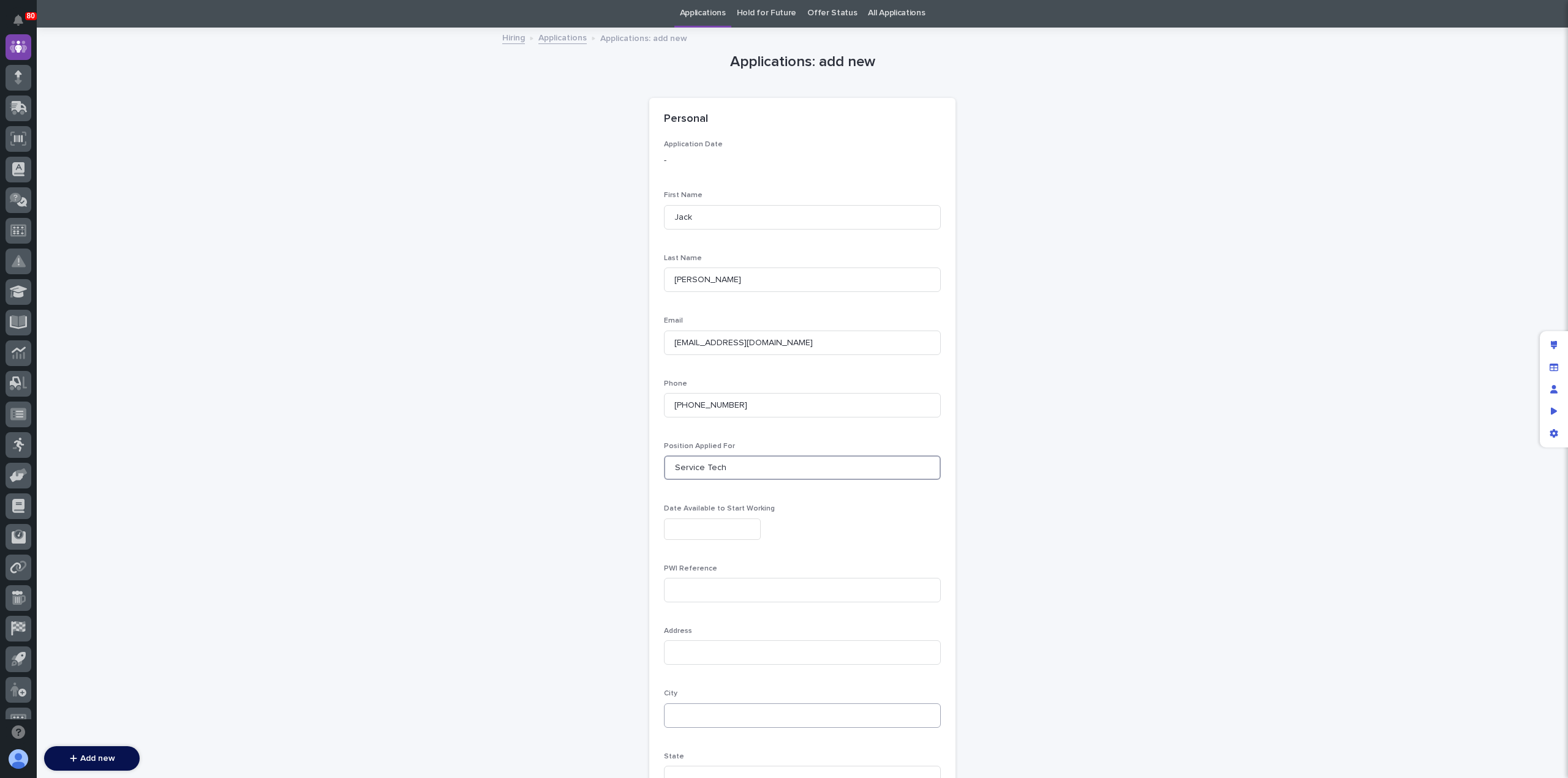
scroll to position [40, 0]
type input "Service Tech"
click at [721, 710] on input at bounding box center [802, 716] width 277 height 25
type input "[GEOGRAPHIC_DATA]"
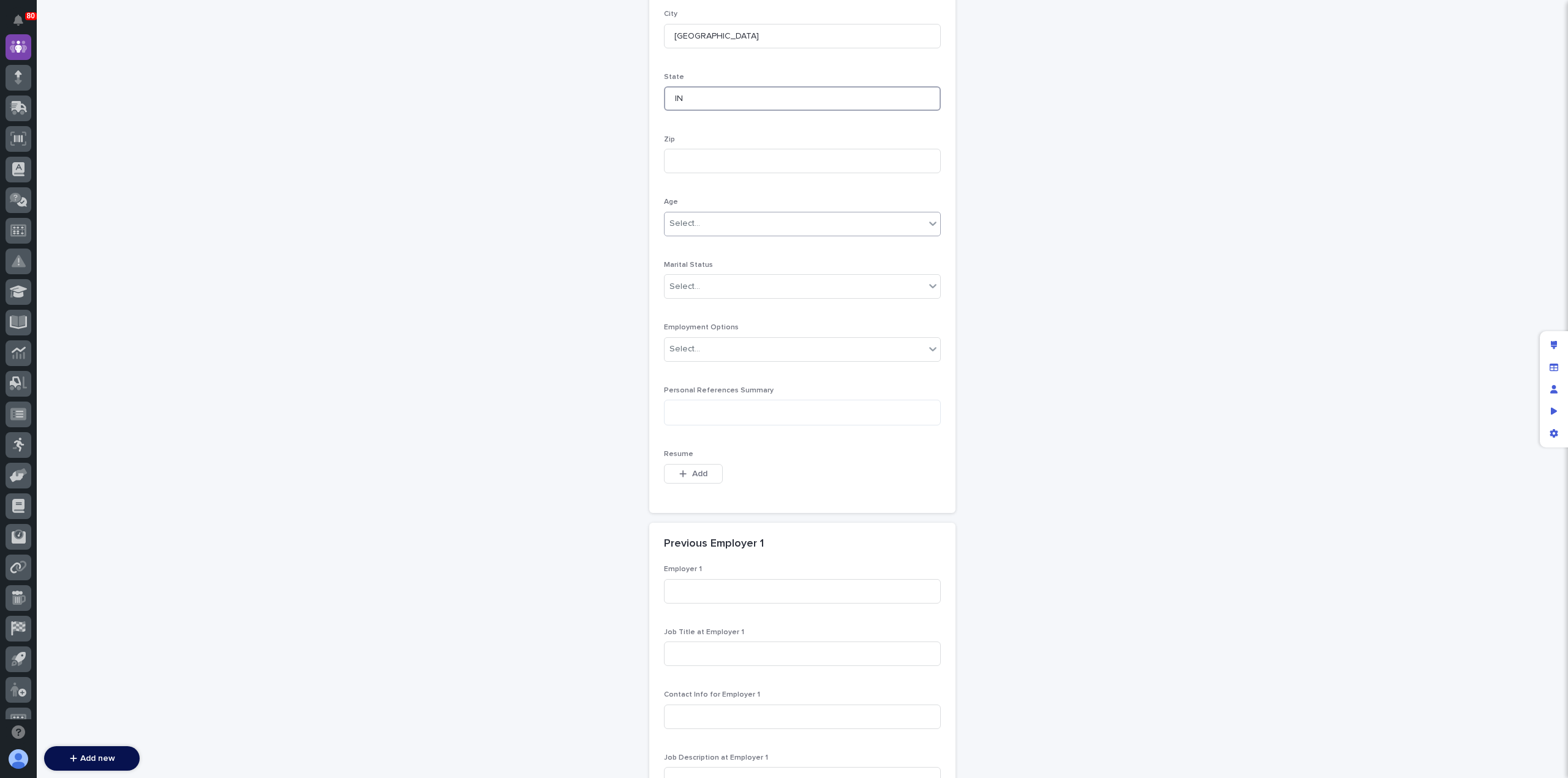
scroll to position [721, 0]
type input "IN"
click at [714, 227] on div "Select..." at bounding box center [795, 223] width 260 height 20
click at [705, 267] on div "Over 18" at bounding box center [797, 268] width 276 height 21
click at [718, 351] on div "Select..." at bounding box center [795, 349] width 260 height 20
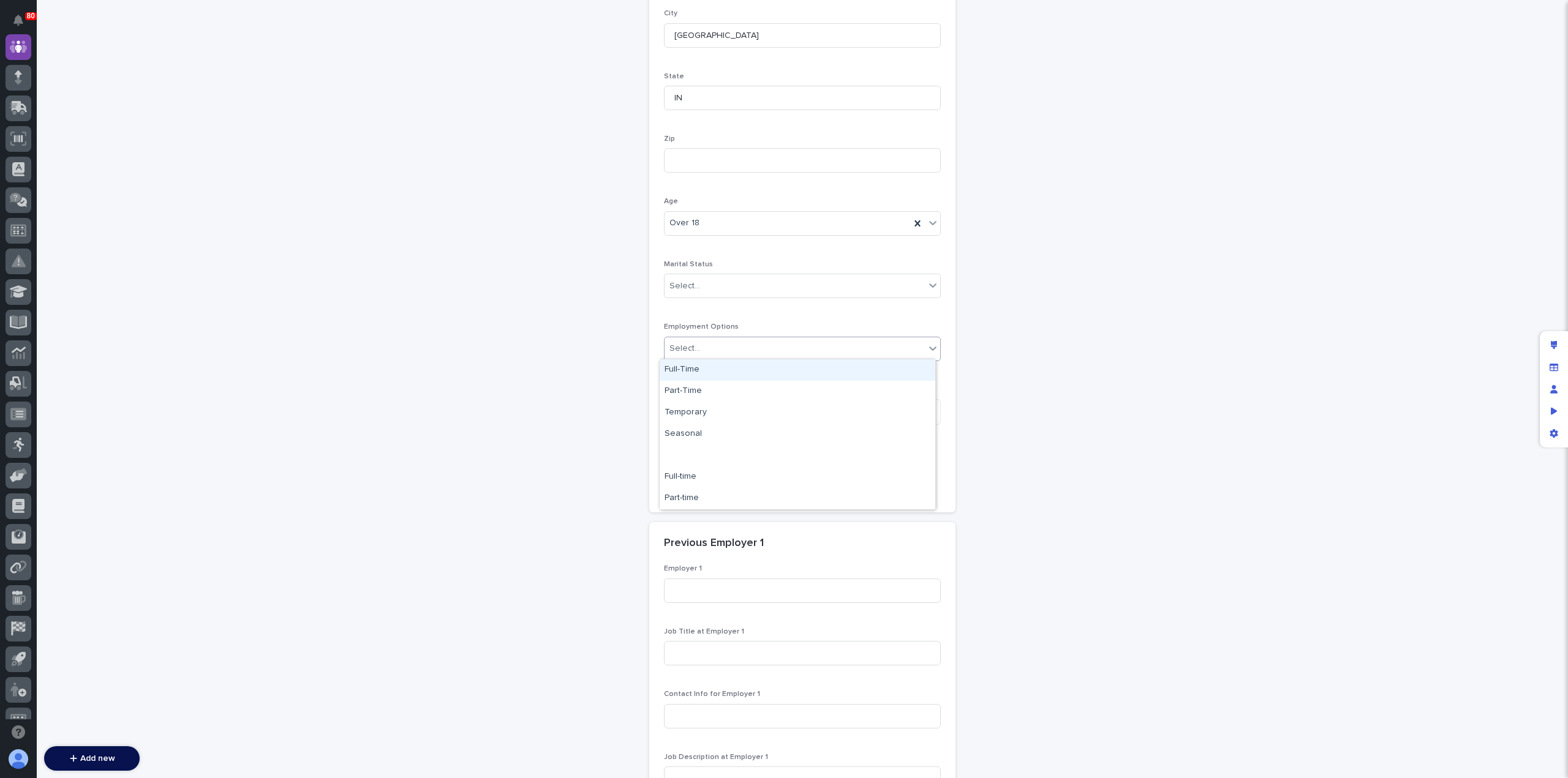
click at [712, 371] on div "Full-Time" at bounding box center [797, 370] width 276 height 21
click at [715, 419] on textarea "To enrich screen reader interactions, please activate Accessibility in Grammarl…" at bounding box center [802, 411] width 277 height 25
click at [701, 478] on button "Add" at bounding box center [693, 474] width 59 height 20
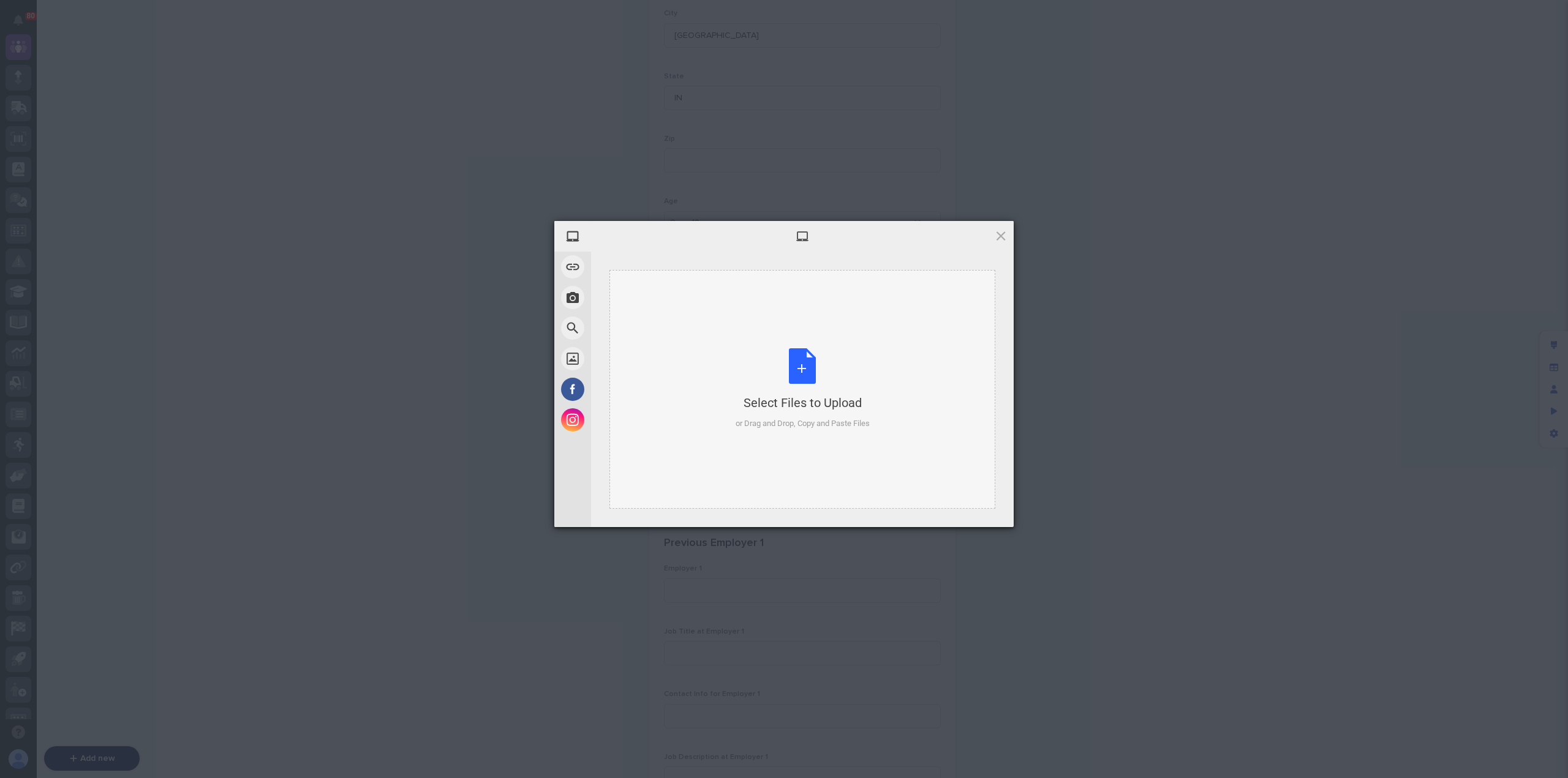
click at [795, 389] on div "Select Files to Upload or Drag and Drop, Copy and Paste Files" at bounding box center [803, 389] width 134 height 82
click at [980, 511] on span "Upload 1" at bounding box center [976, 510] width 24 height 9
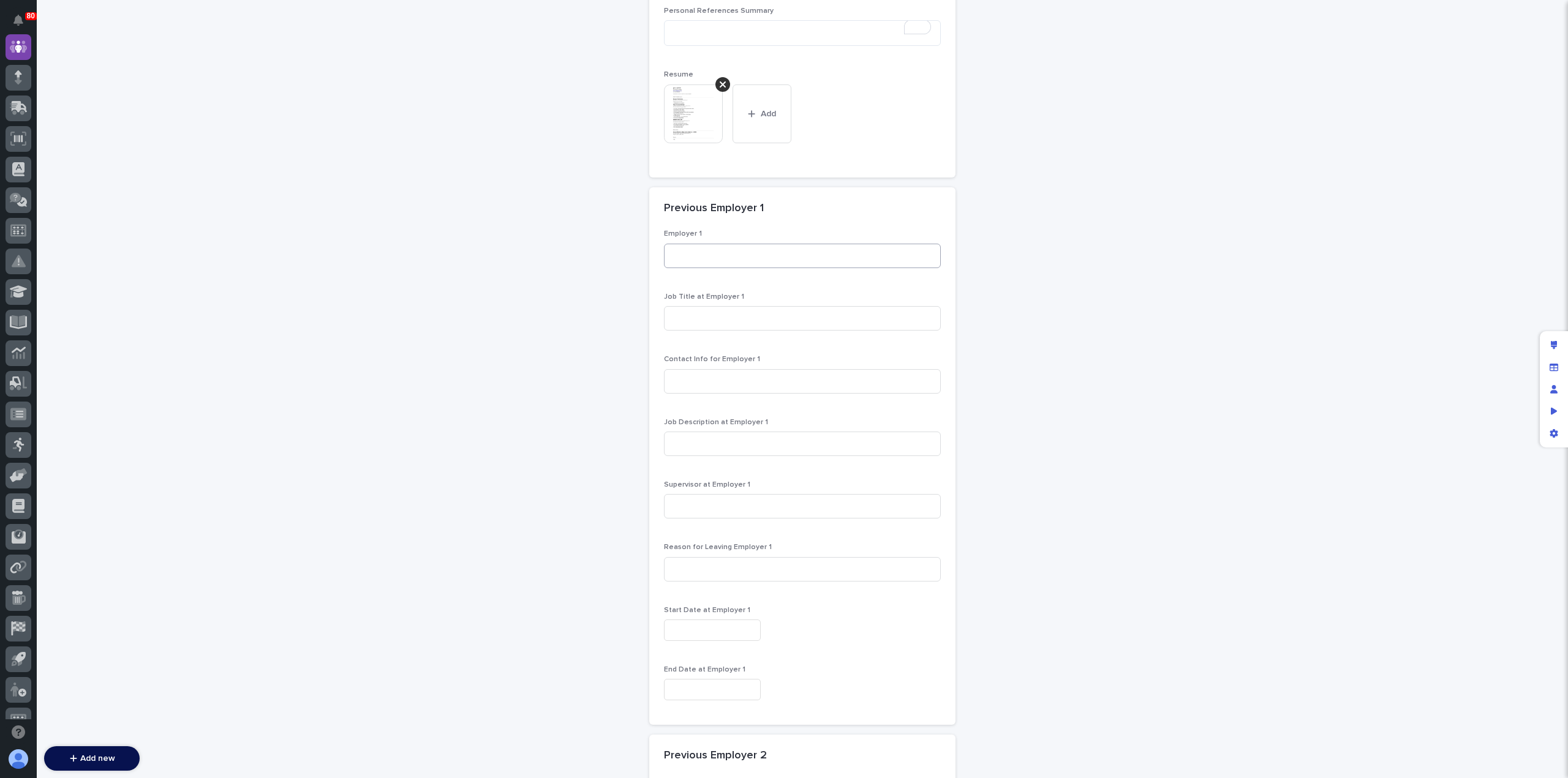
scroll to position [1100, 0]
click at [725, 247] on input at bounding box center [802, 255] width 277 height 25
type input "Star Crane & Hoist"
type input "Service Technician"
click at [715, 444] on input at bounding box center [802, 443] width 277 height 25
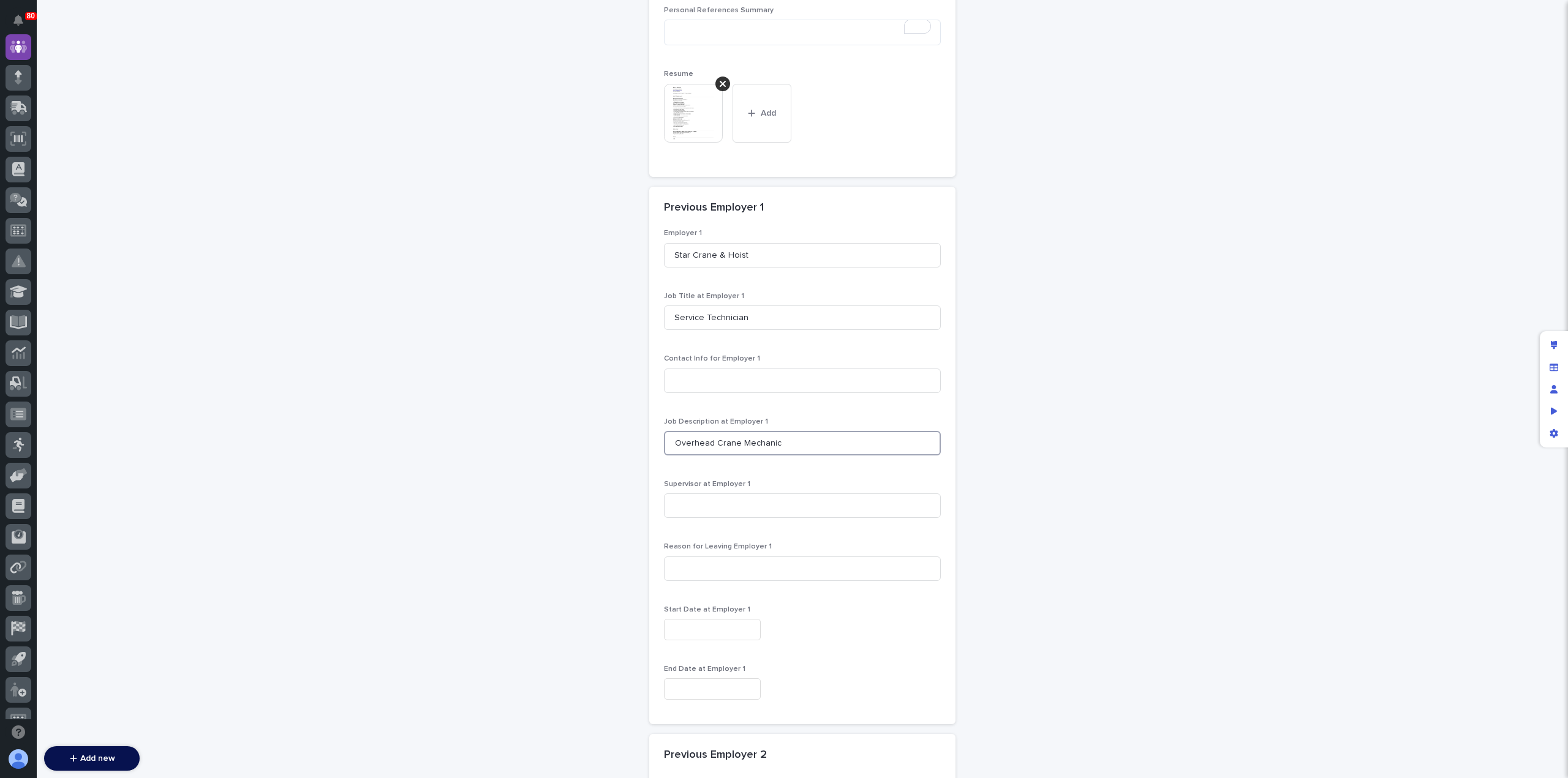
type input "Overhead Crane Mechanic"
click at [707, 627] on input "text" at bounding box center [712, 630] width 97 height 21
type input "**********"
click at [816, 634] on div "**********" at bounding box center [802, 630] width 277 height 21
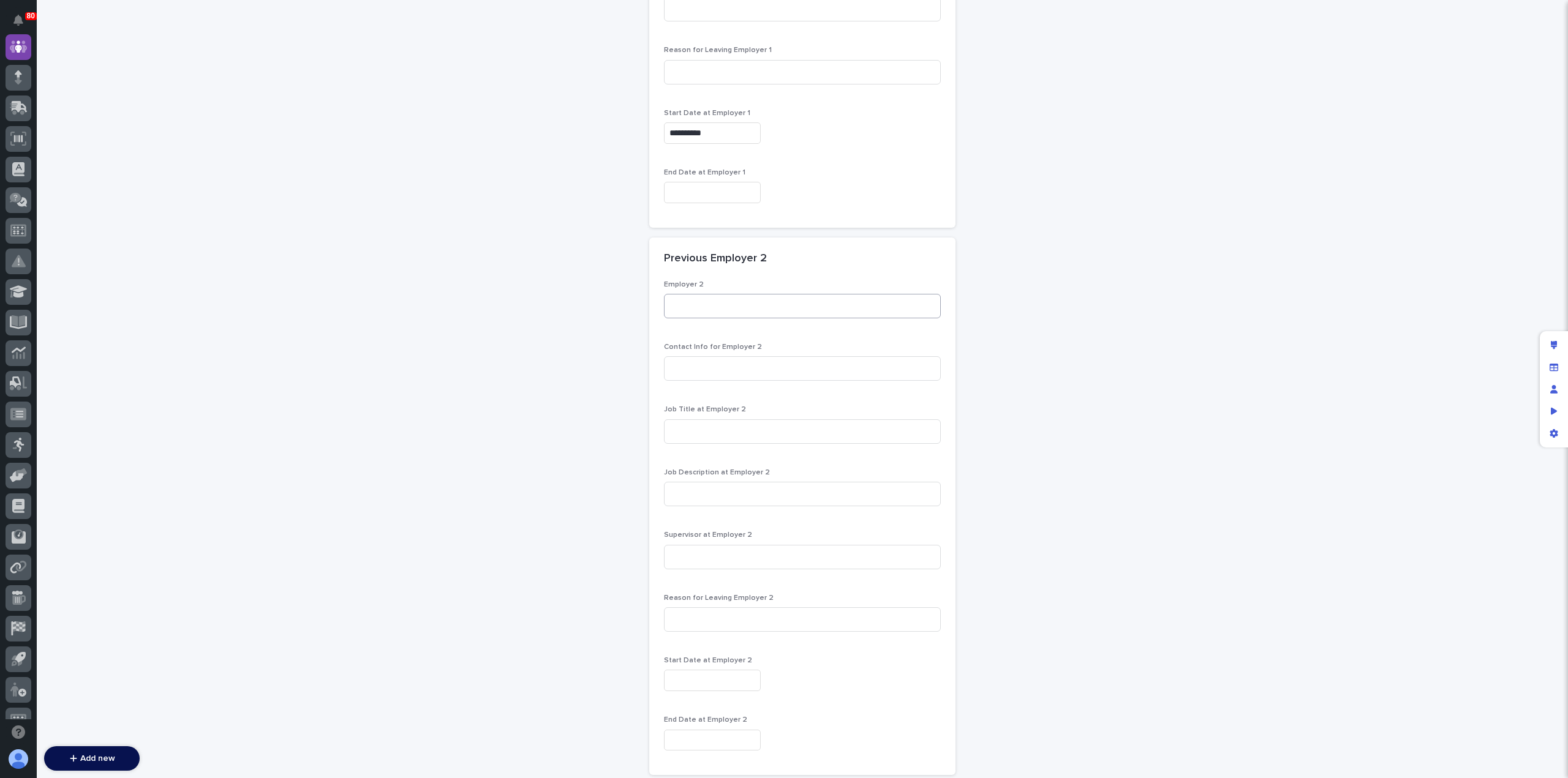
scroll to position [1598, 0]
click at [675, 307] on input at bounding box center [802, 306] width 277 height 25
type input "Hoosier Crane"
click at [710, 425] on input at bounding box center [802, 431] width 277 height 25
type input "Shop [PERSON_NAME]/Welder"
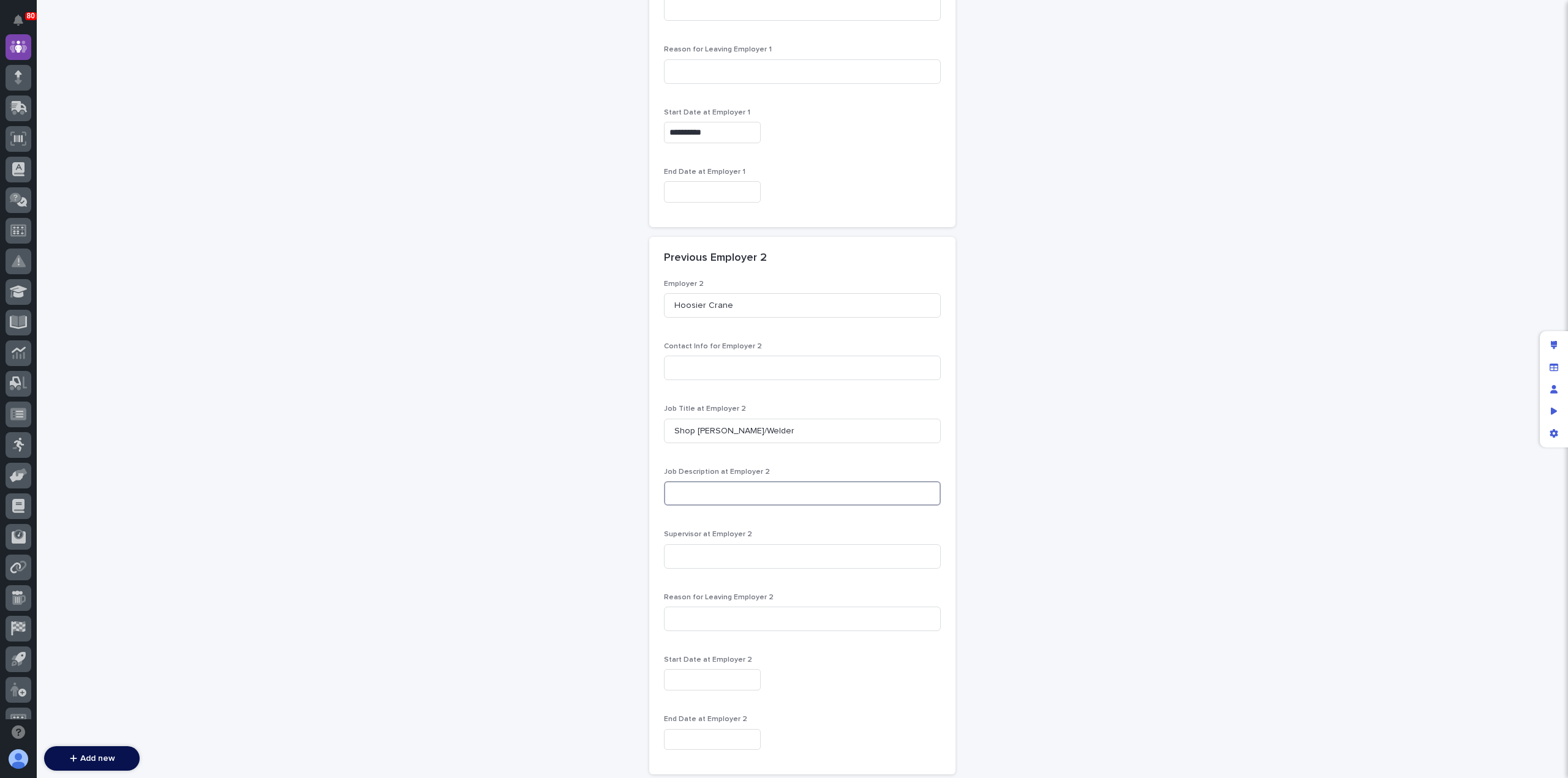
click at [744, 496] on input at bounding box center [802, 493] width 277 height 25
paste input "• Currently fabricating and welding overhead cranes. • Specializing in box cran…"
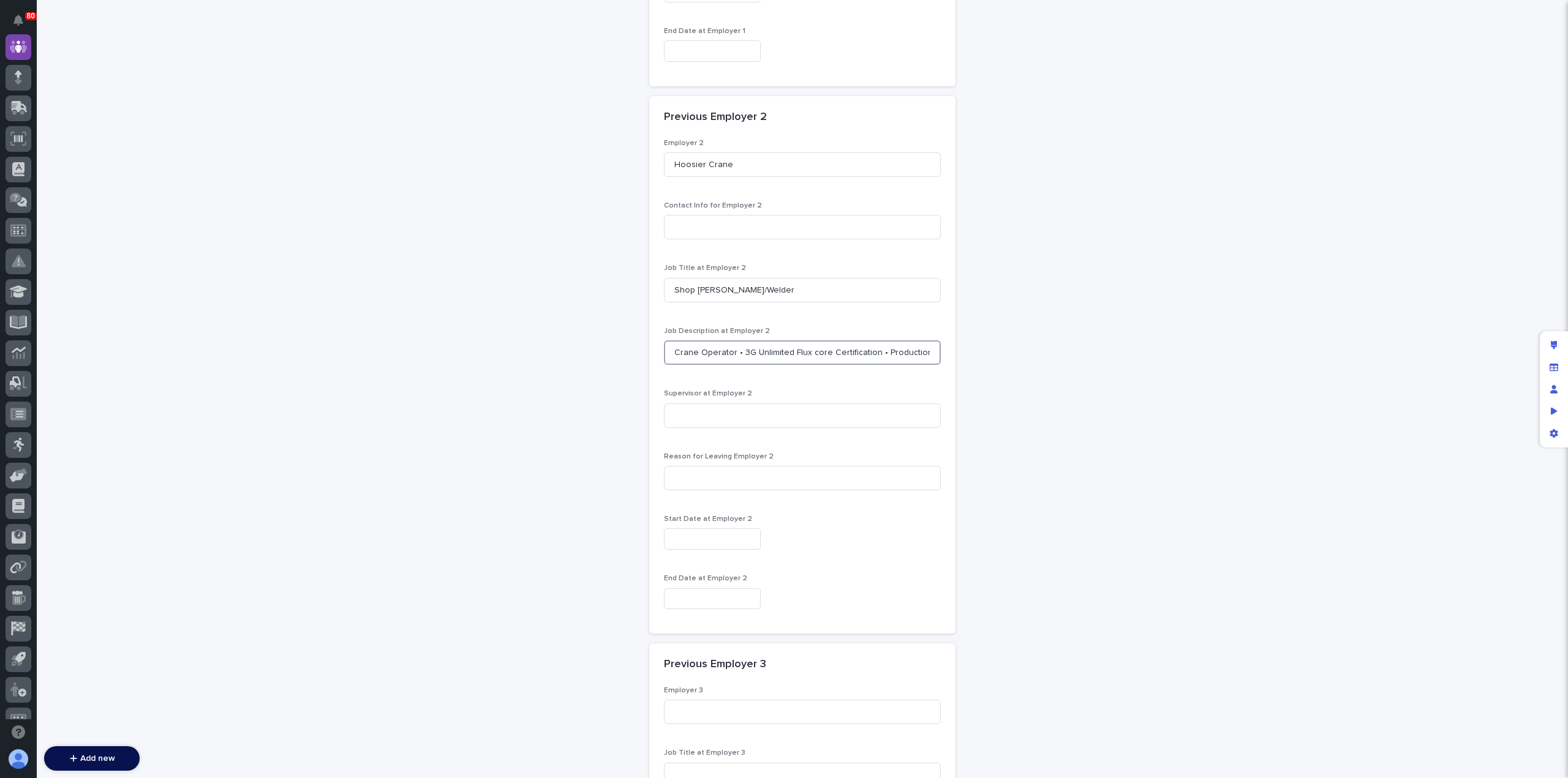
type input "• Currently fabricating and welding overhead cranes. • Specializing in box cran…"
click at [710, 548] on div "Start Date at Employer 2" at bounding box center [802, 537] width 277 height 45
click at [715, 535] on input "text" at bounding box center [712, 538] width 97 height 21
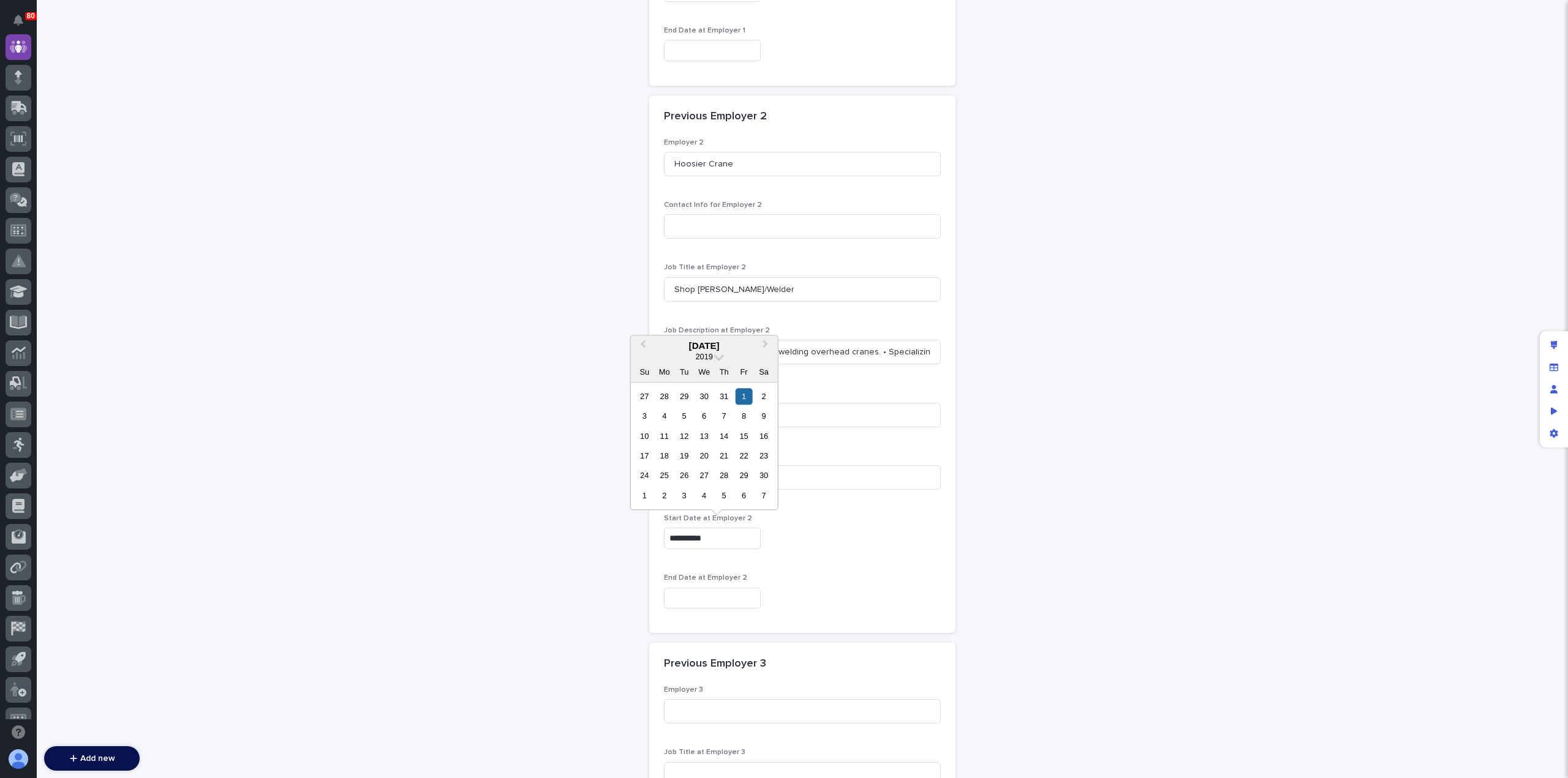
type input "**********"
click at [707, 595] on input "text" at bounding box center [712, 599] width 97 height 21
type input "**********"
click at [845, 588] on div "**********" at bounding box center [802, 599] width 277 height 21
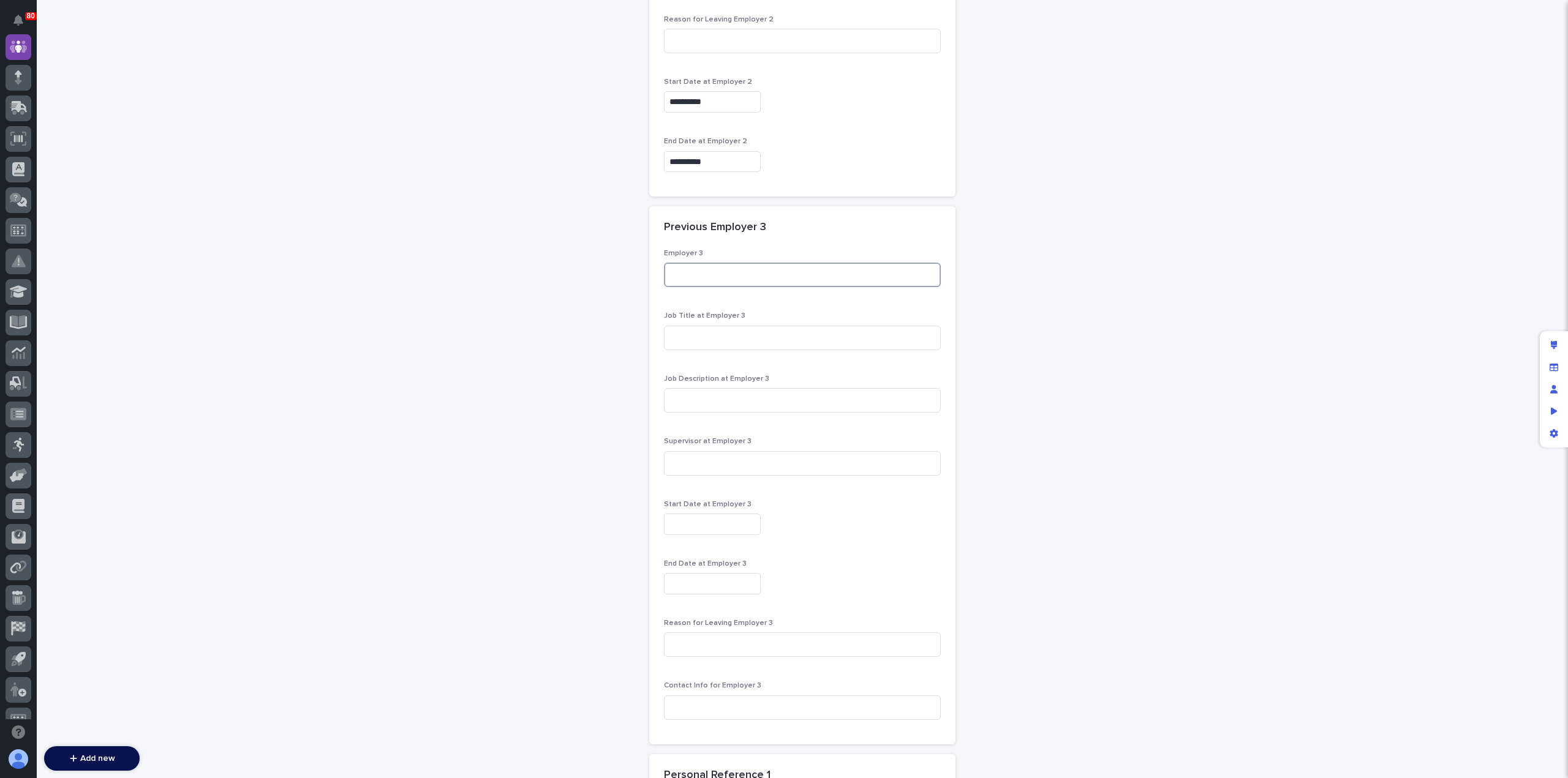
scroll to position [2176, 0]
click at [690, 264] on input at bounding box center [802, 274] width 277 height 25
type input "Dearborn Crane"
click at [741, 398] on input at bounding box center [802, 400] width 277 height 25
click at [703, 332] on input at bounding box center [802, 337] width 277 height 25
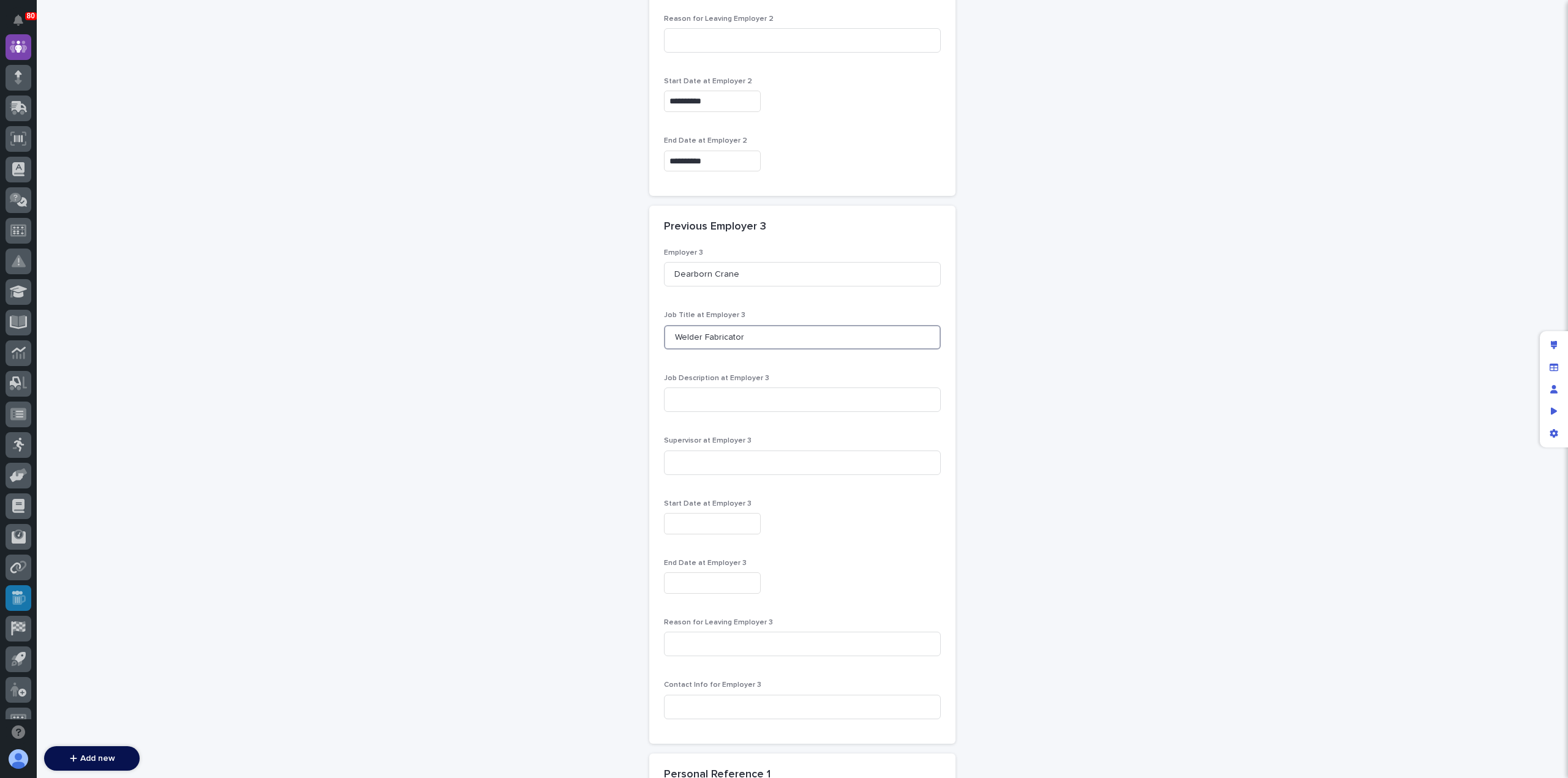
type input "Welder Fabricator"
click at [720, 399] on input at bounding box center [802, 400] width 277 height 25
paste input "• Fabricate overhead crane systems • Traveled and installed crane systems • On …"
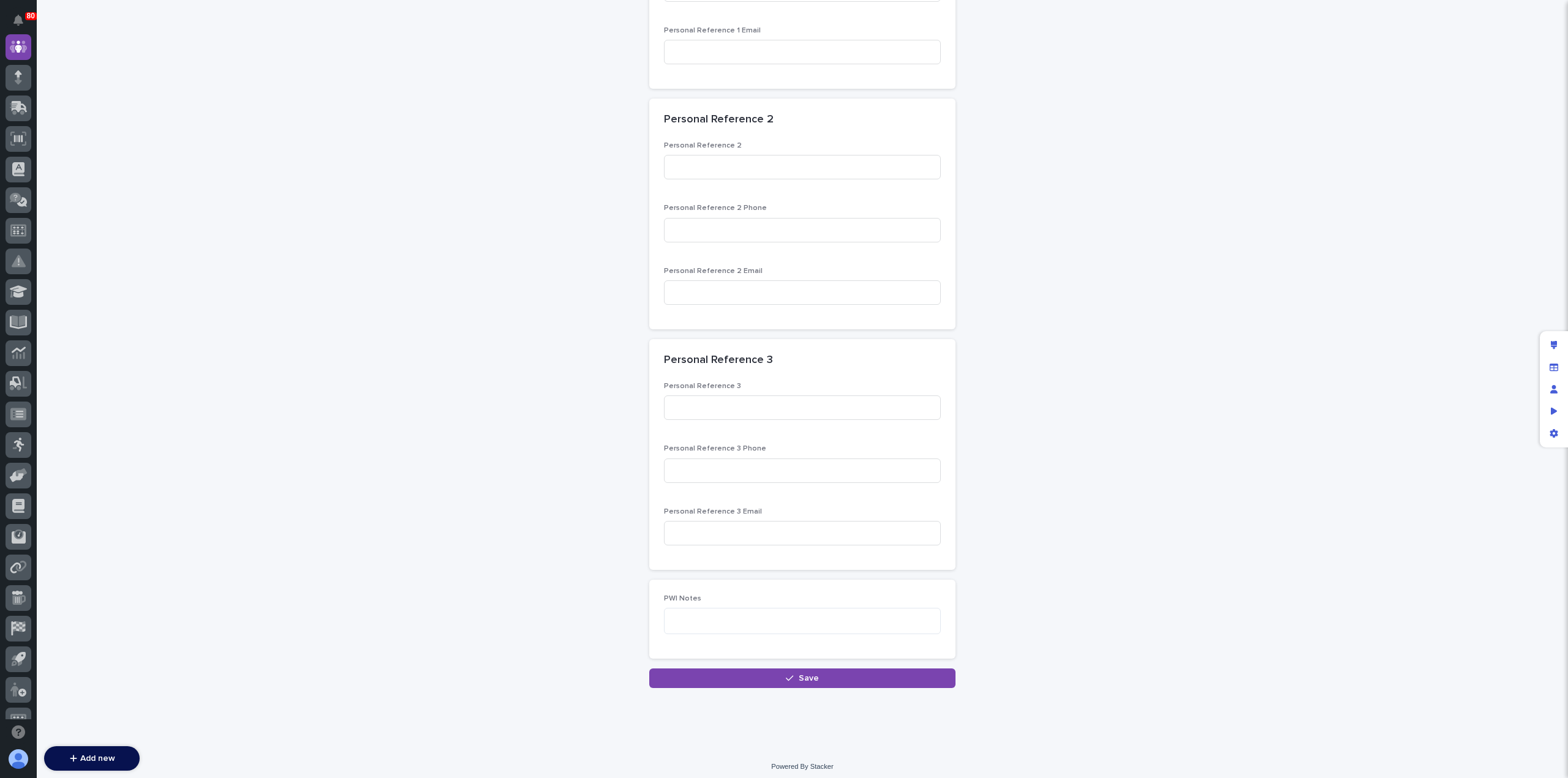
scroll to position [3073, 0]
type input "• Fabricate overhead crane systems • Traveled and installed crane systems • On …"
click at [715, 618] on textarea at bounding box center [802, 619] width 277 height 25
type textarea "**********"
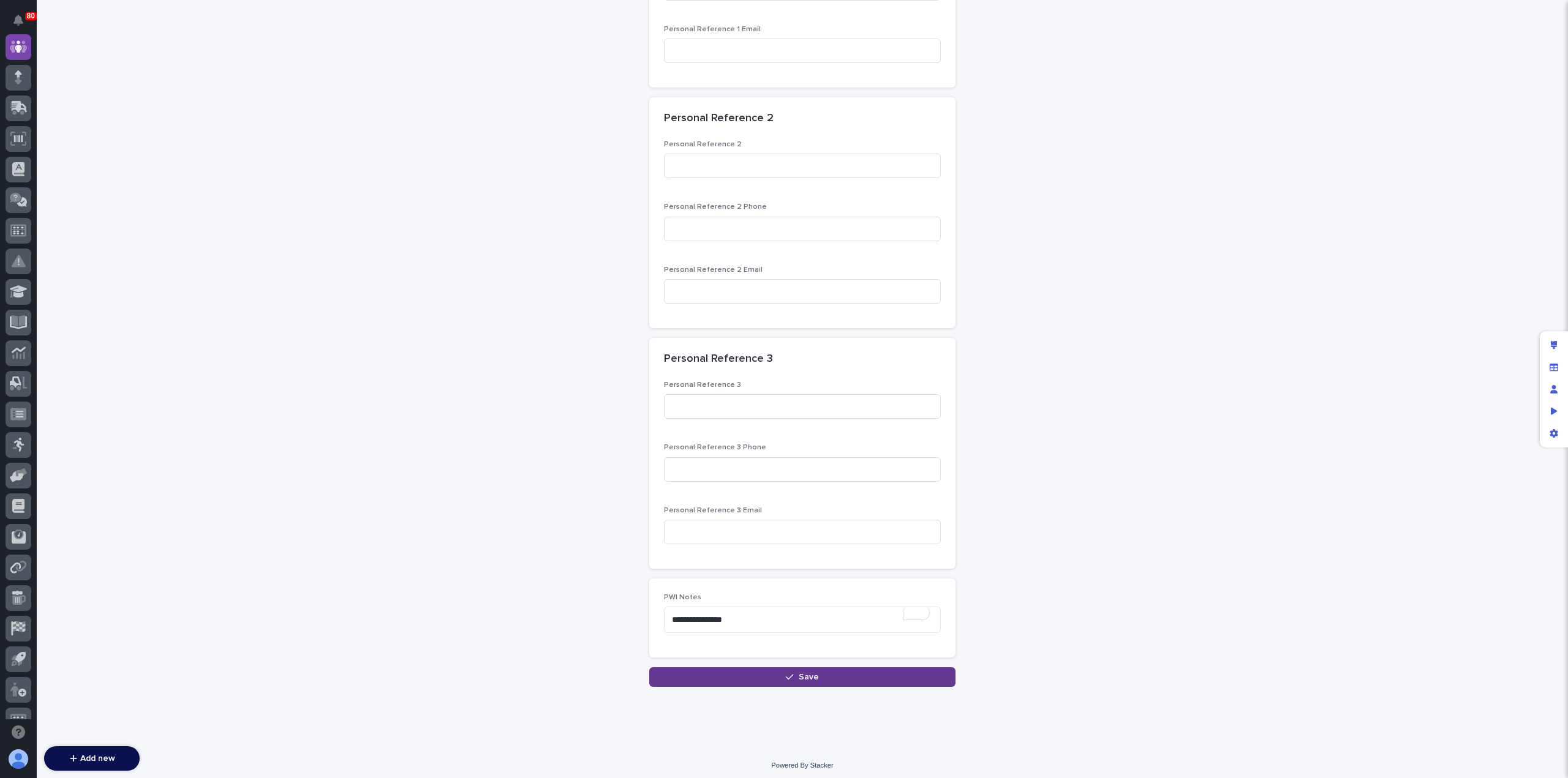
click at [761, 670] on button "Save" at bounding box center [802, 677] width 306 height 20
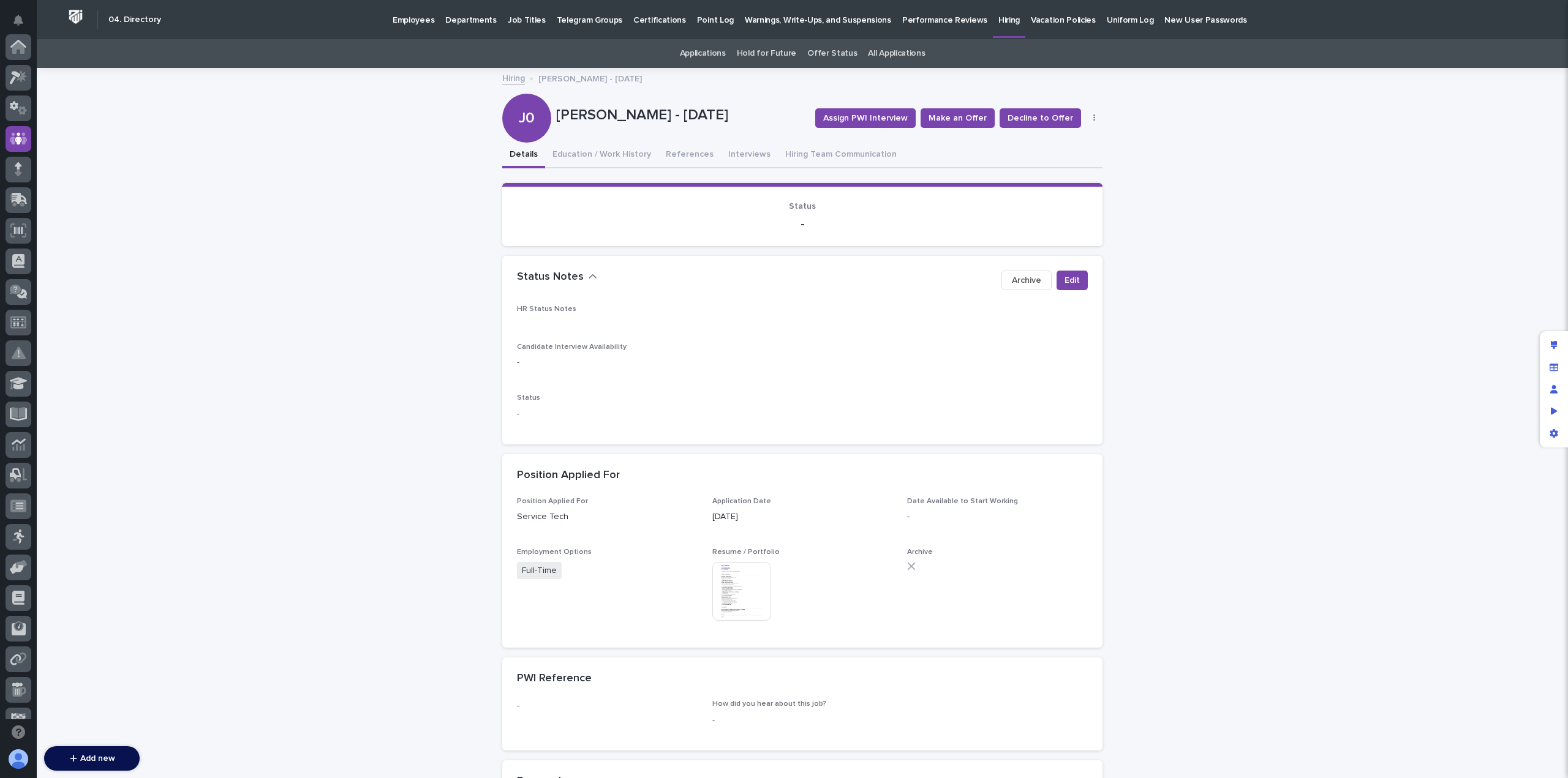
scroll to position [92, 0]
click at [1068, 281] on span "Edit" at bounding box center [1072, 280] width 16 height 12
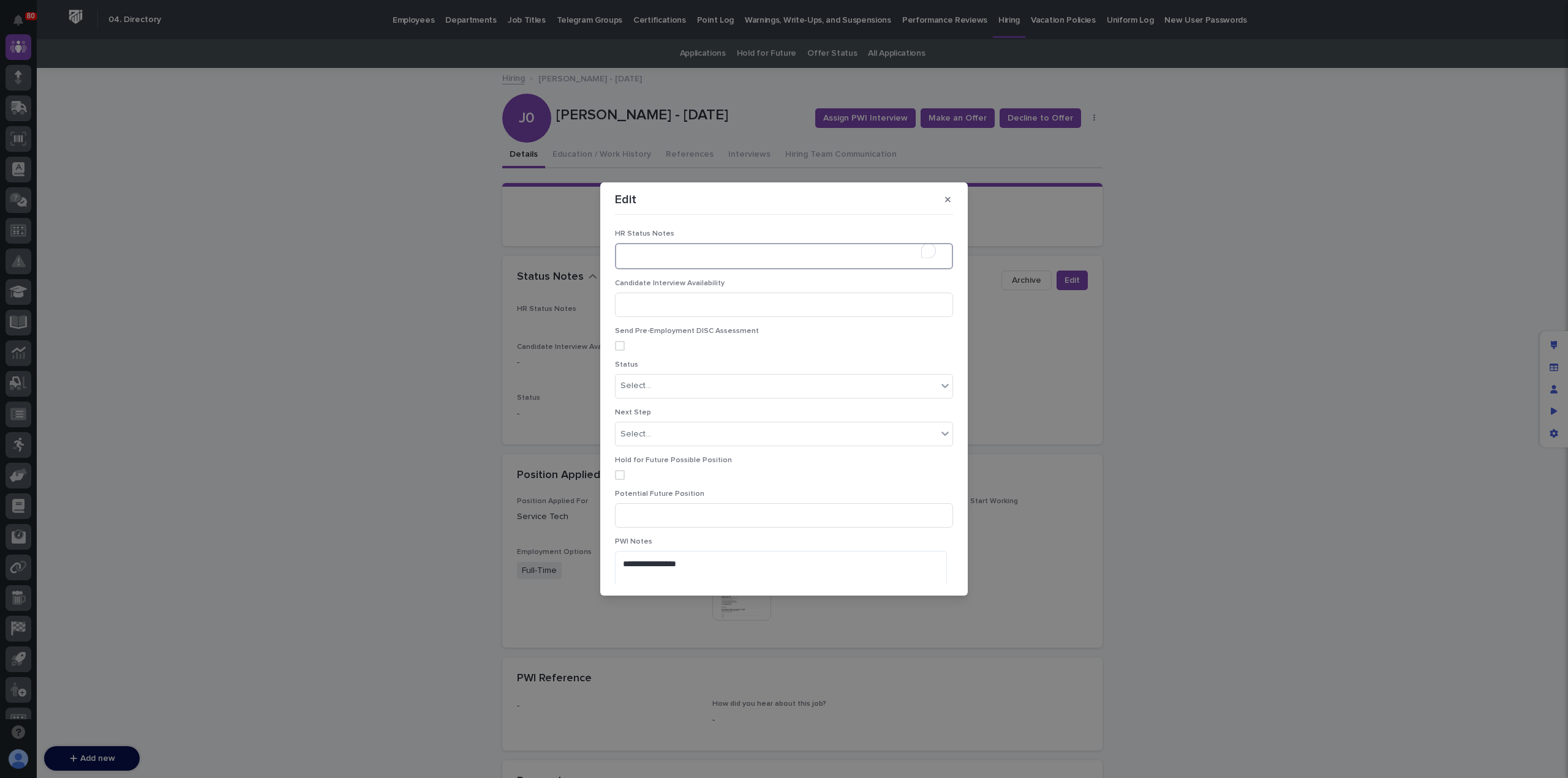
click at [638, 255] on textarea "To enrich screen reader interactions, please activate Accessibility in Grammarl…" at bounding box center [784, 255] width 338 height 25
type textarea "**********"
click at [732, 382] on div "Select..." at bounding box center [776, 386] width 322 height 20
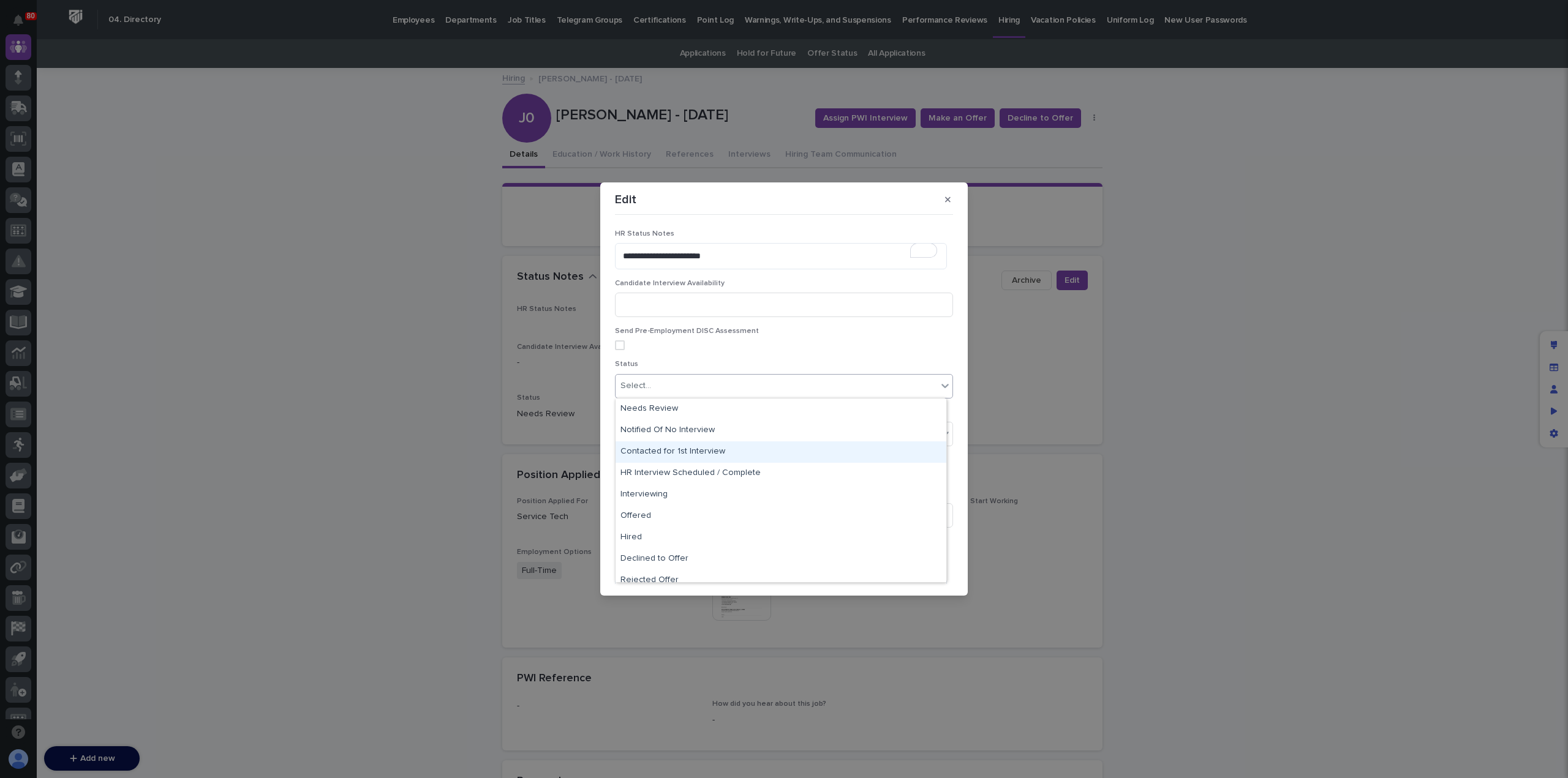
click at [699, 460] on div "Contacted for 1st Interview" at bounding box center [781, 452] width 331 height 21
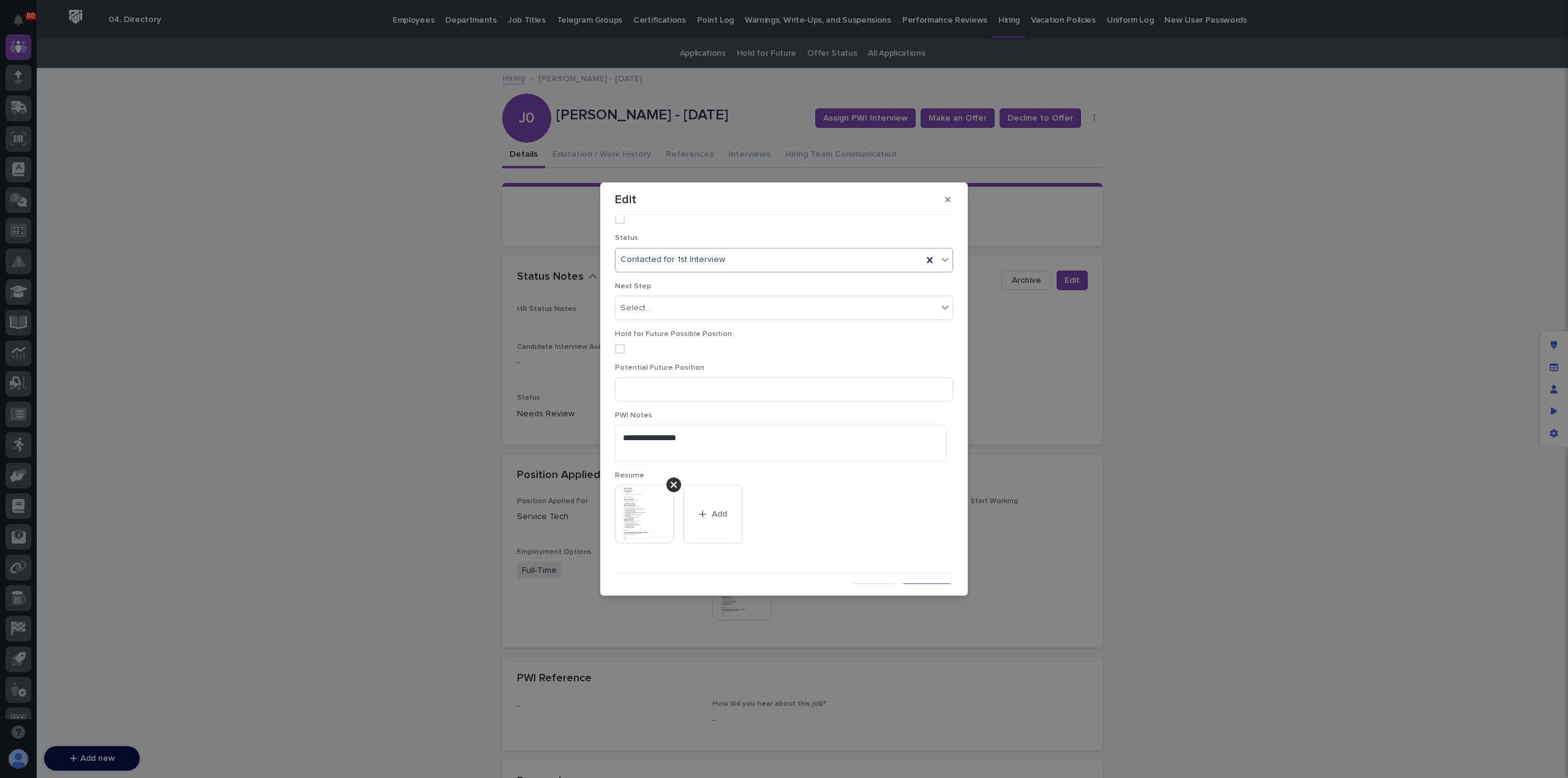
scroll to position [145, 0]
click at [911, 571] on icon "button" at bounding box center [914, 575] width 7 height 8
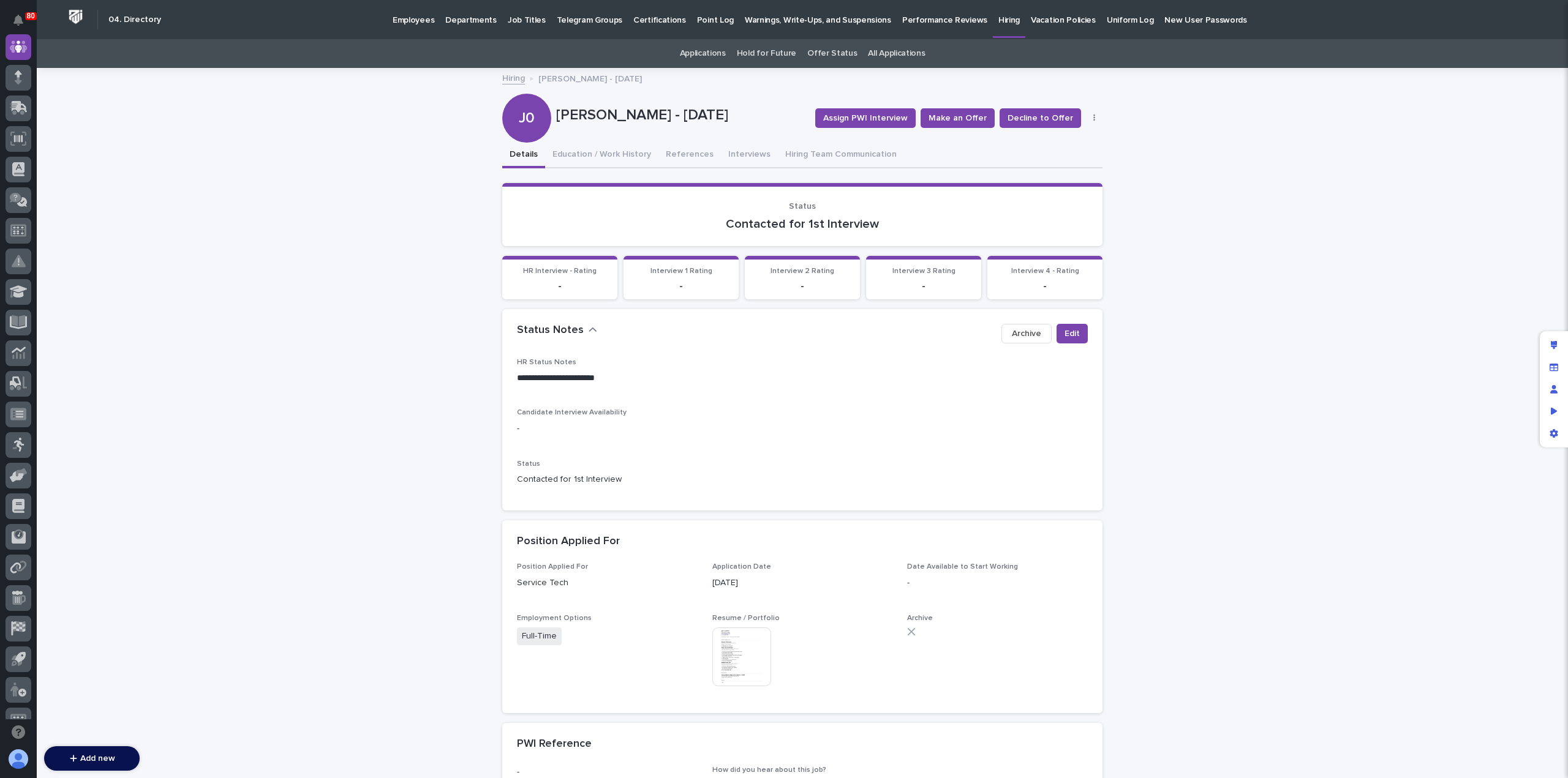
click at [503, 79] on link "Hiring" at bounding box center [514, 77] width 23 height 14
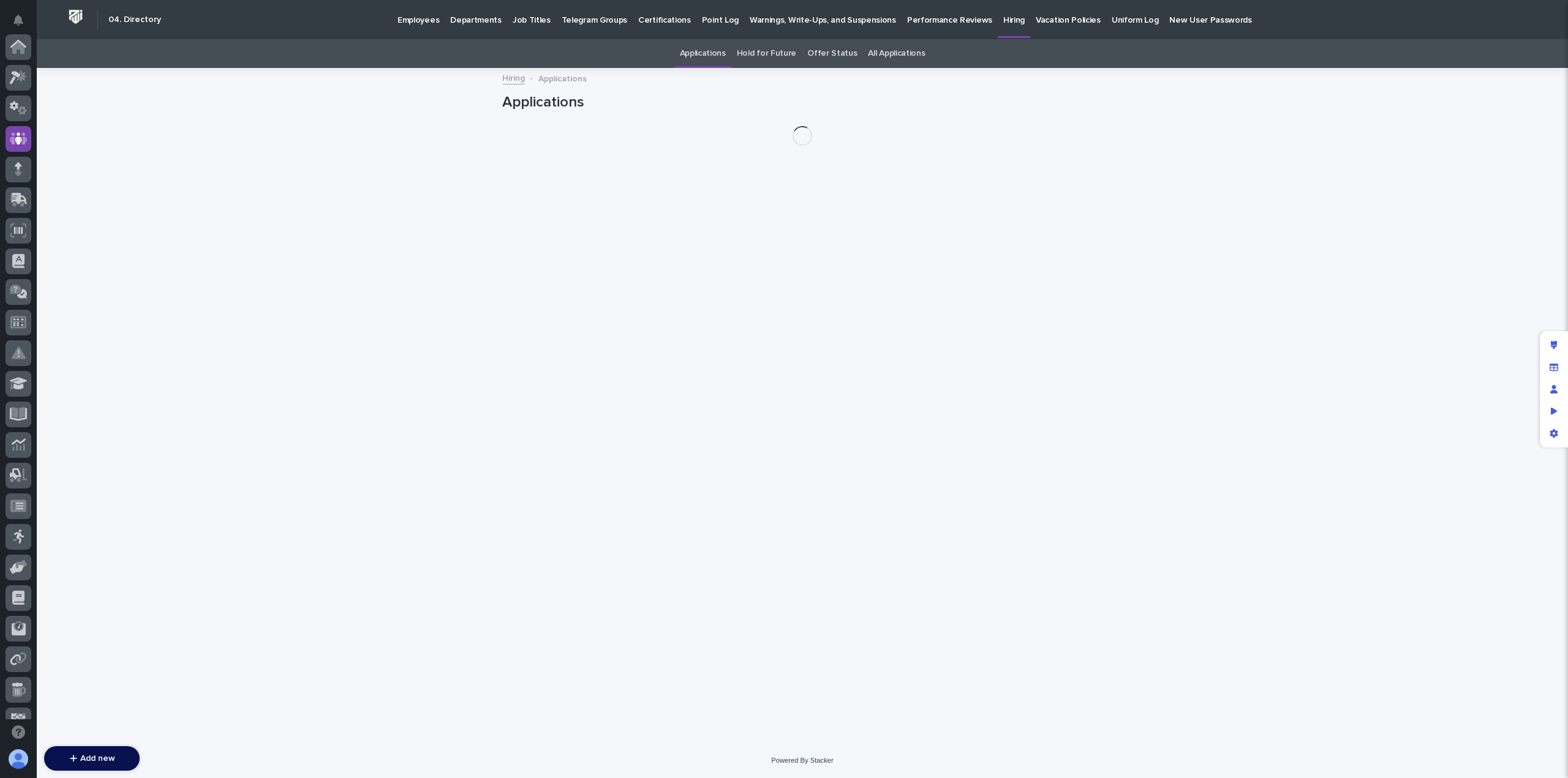
scroll to position [92, 0]
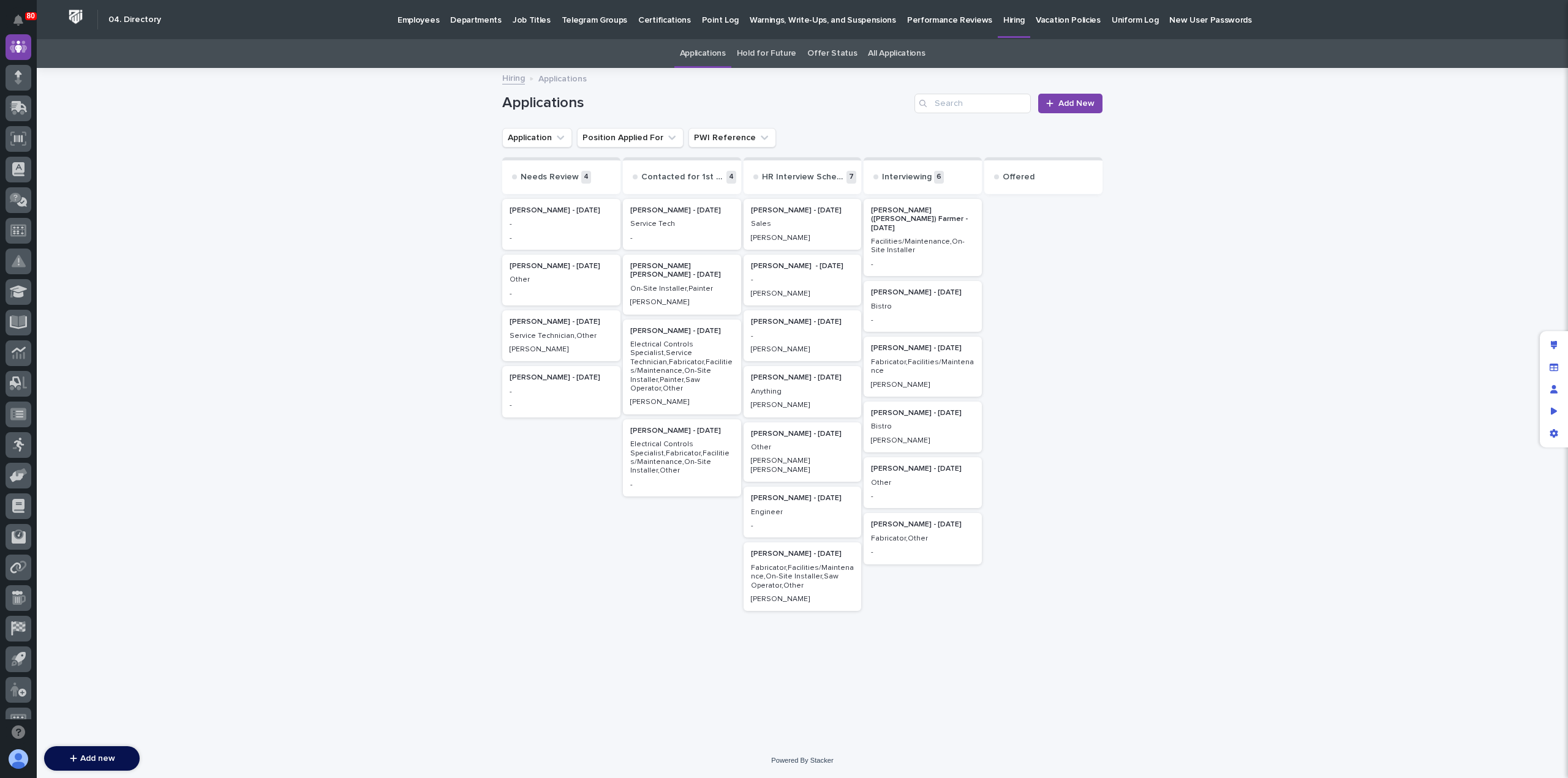
click at [669, 447] on p "Electrical Controls Specialist,Fabricator,Facilities/Maintenance,On-Site Instal…" at bounding box center [682, 457] width 104 height 35
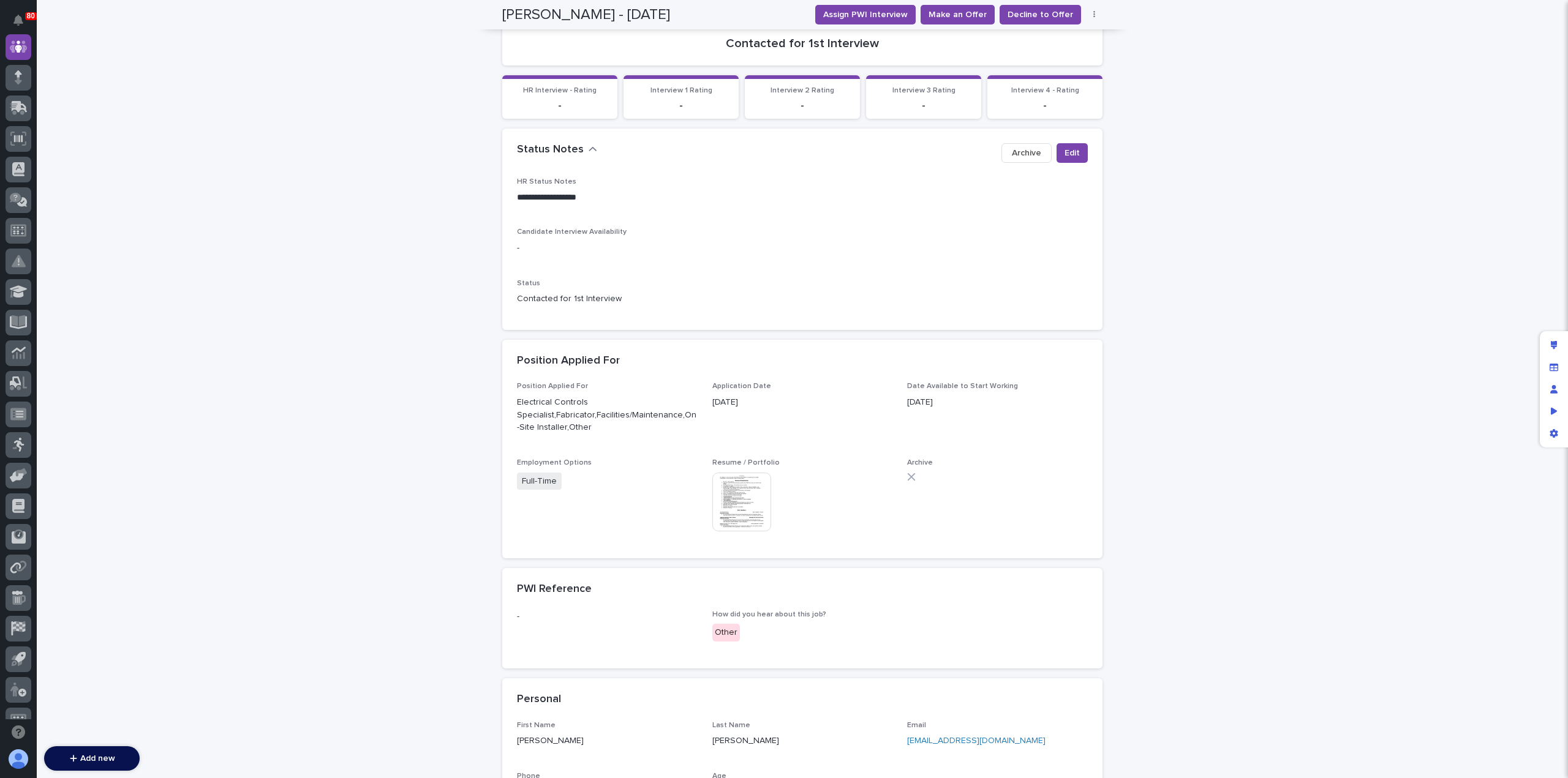
scroll to position [182, 0]
click at [735, 479] on img at bounding box center [742, 501] width 59 height 59
